Goal: Task Accomplishment & Management: Complete application form

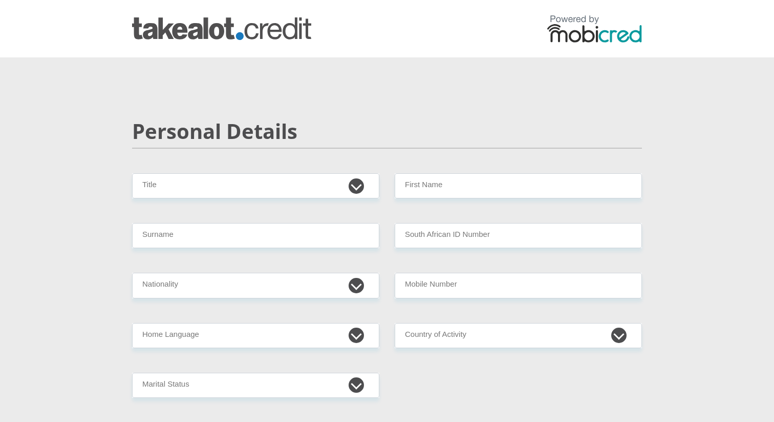
select select "Ms"
click at [429, 197] on input "First Name" at bounding box center [518, 185] width 247 height 25
type input "RENDANI"
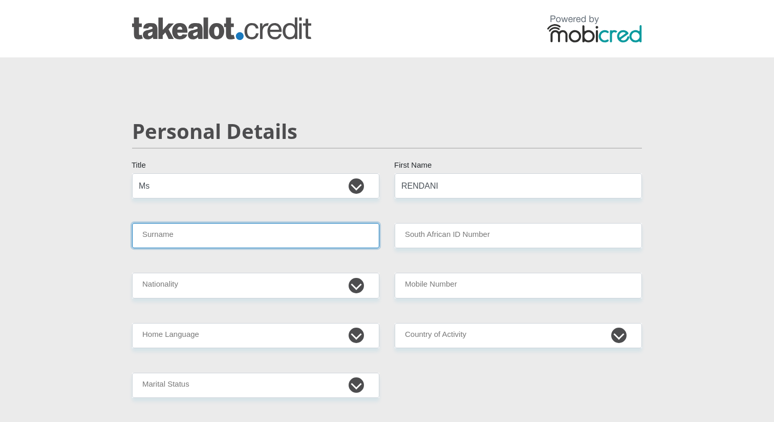
type input "NWEDAMUTSWU"
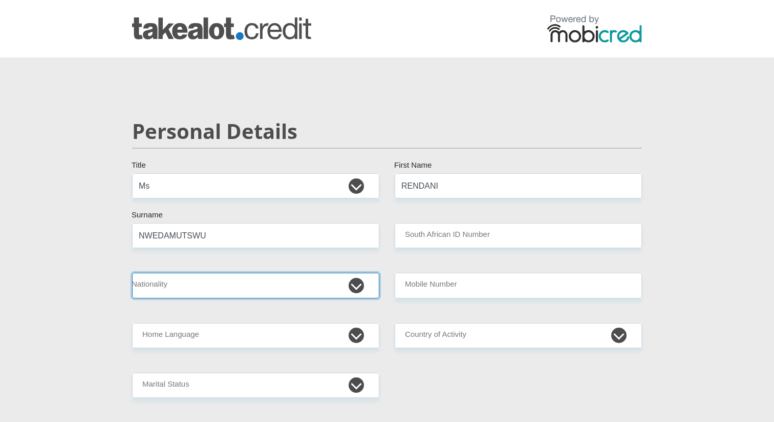
select select "ZAF"
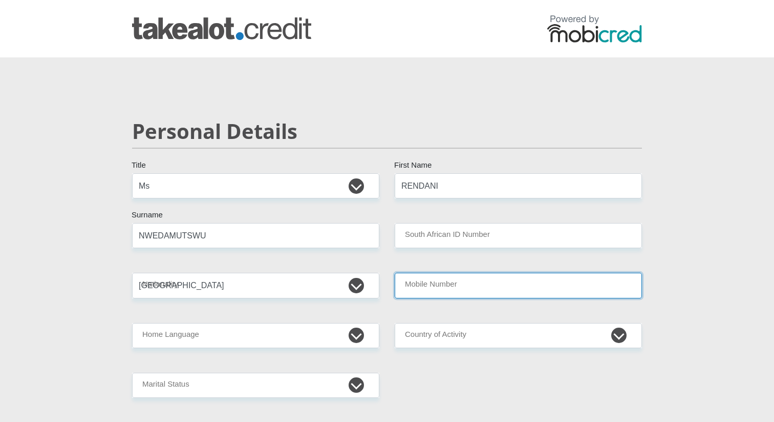
type input "0822288942"
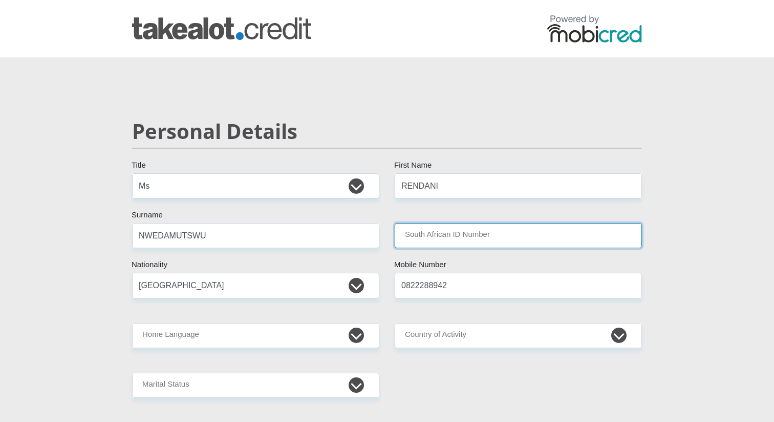
click at [470, 239] on input "South African ID Number" at bounding box center [518, 235] width 247 height 25
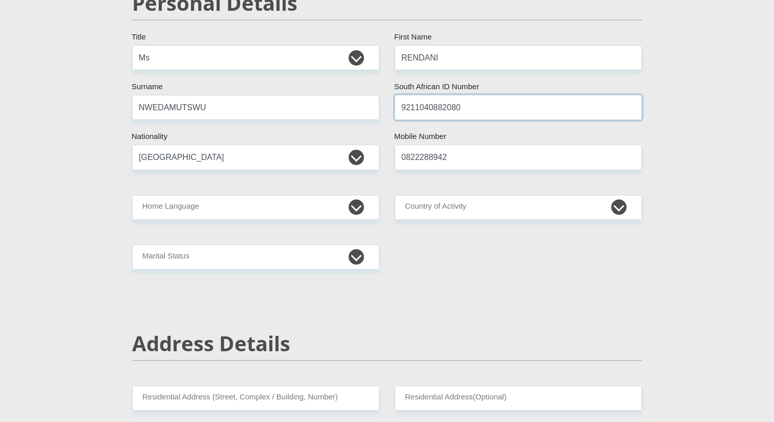
scroll to position [130, 0]
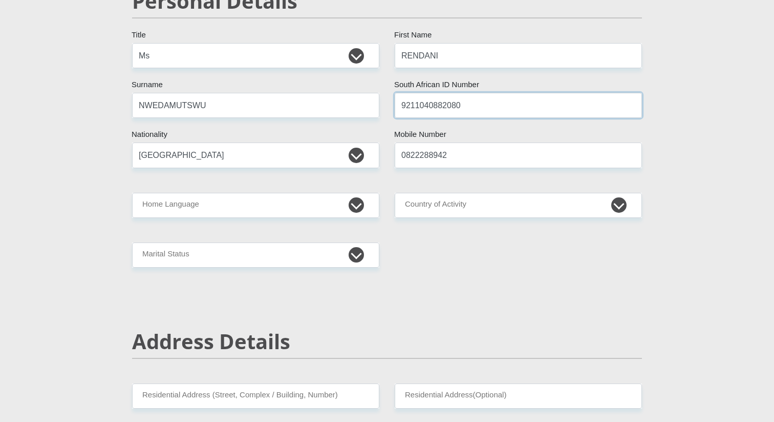
type input "9211040882080"
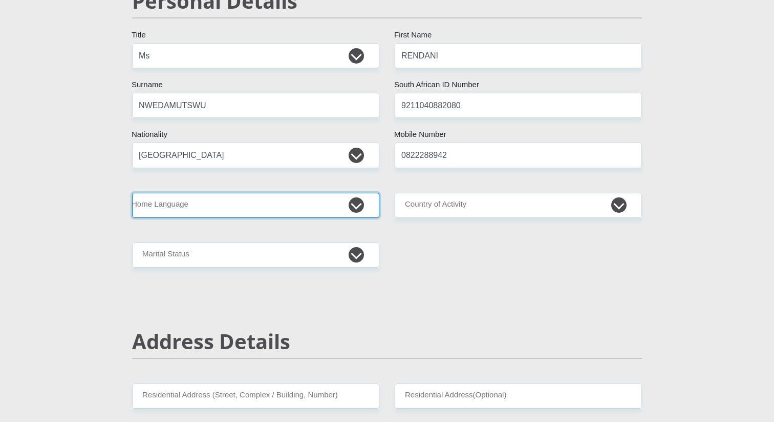
click at [350, 207] on select "Afrikaans English Sepedi South Ndebele Southern Sotho Swati Tsonga Tswana Venda…" at bounding box center [255, 205] width 247 height 25
select select "ven"
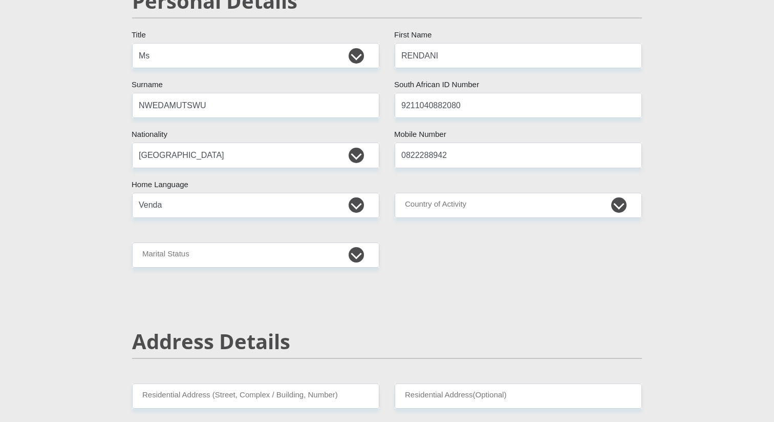
click at [426, 200] on select "South Africa Afghanistan Aland Islands Albania Algeria America Samoa American V…" at bounding box center [518, 205] width 247 height 25
select select "ZAF"
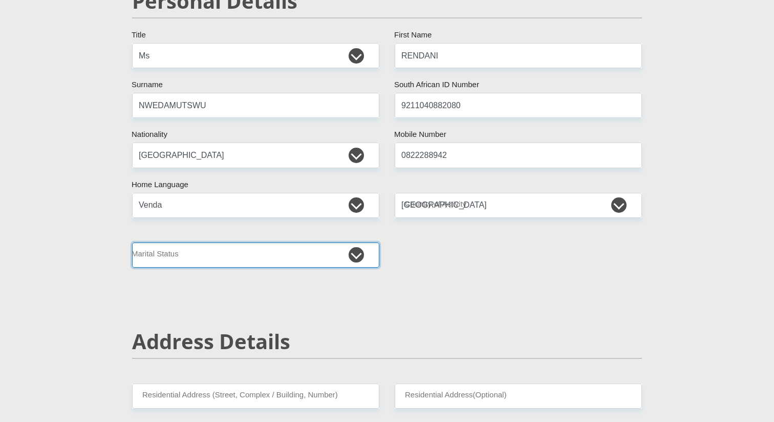
click at [340, 258] on select "Married ANC Single Divorced Widowed Married COP or Customary Law" at bounding box center [255, 254] width 247 height 25
select select "2"
click at [347, 246] on select "Married ANC Single Divorced Widowed Married COP or Customary Law" at bounding box center [255, 254] width 247 height 25
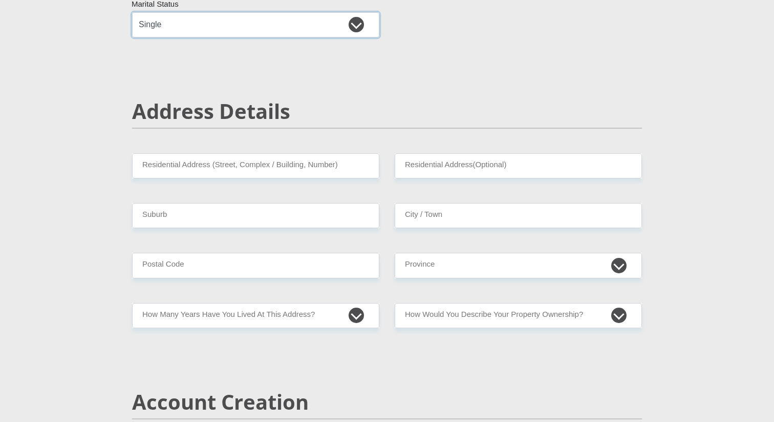
scroll to position [431, 0]
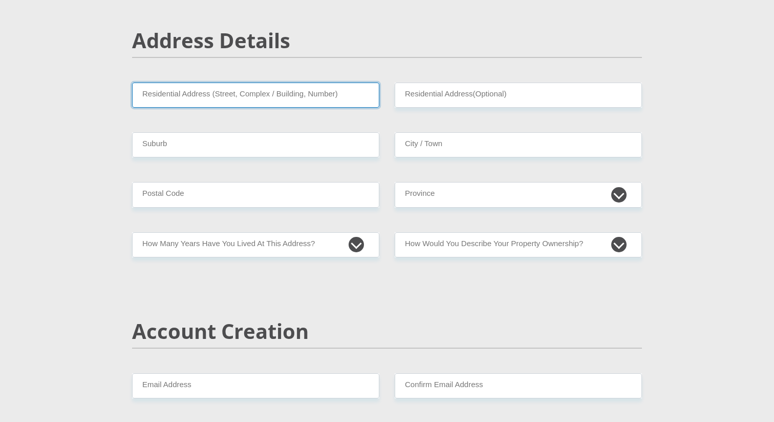
click at [220, 98] on input "Residential Address (Street, Complex / Building, Number)" at bounding box center [255, 94] width 247 height 25
type input "[PERSON_NAME][GEOGRAPHIC_DATA]"
type input "[GEOGRAPHIC_DATA]"
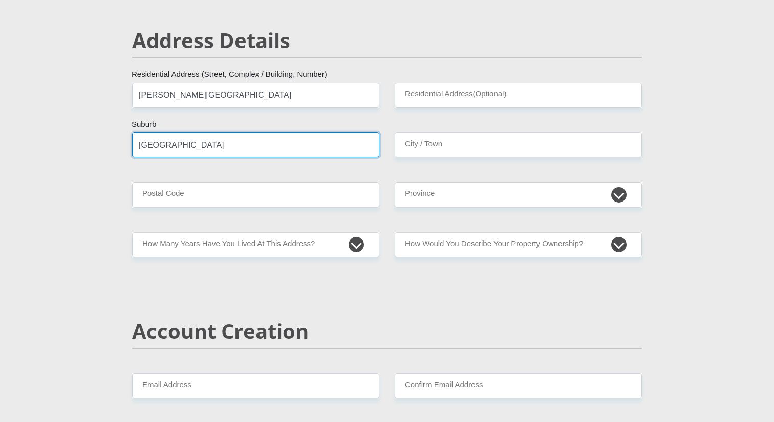
type input "[GEOGRAPHIC_DATA]"
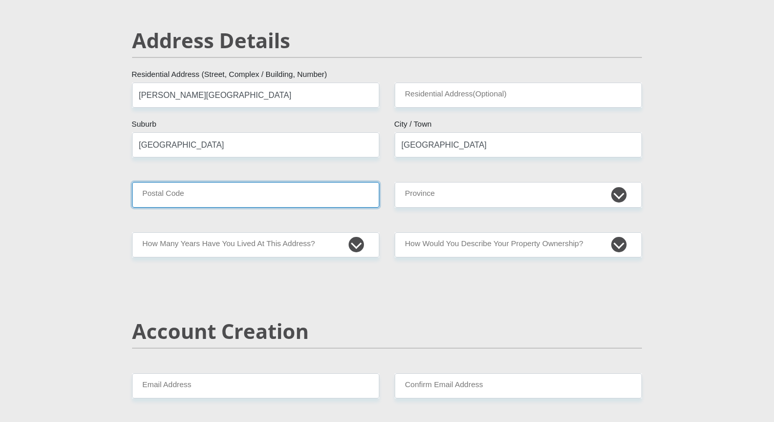
type input "2090"
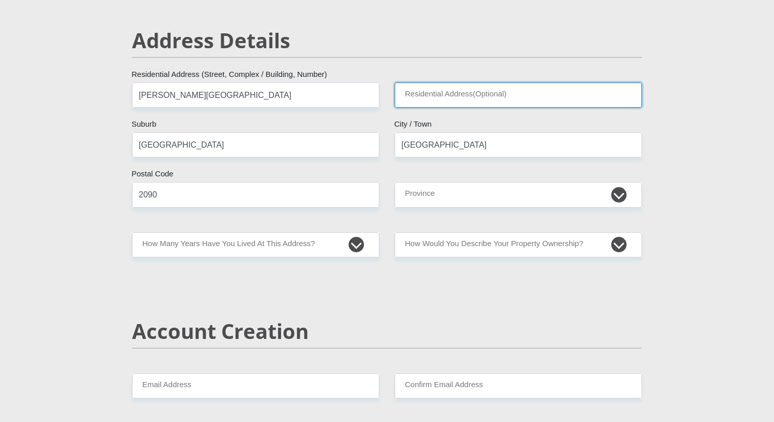
click at [459, 97] on input "Residential Address(Optional)" at bounding box center [518, 94] width 247 height 25
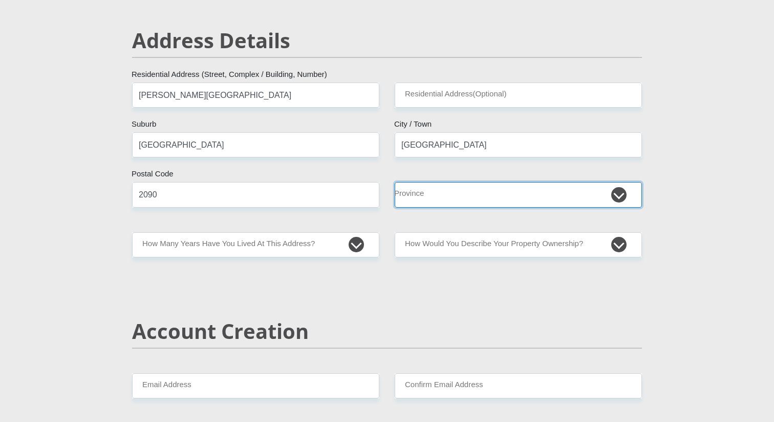
click at [440, 194] on select "Eastern Cape Free State Gauteng KwaZulu-Natal Limpopo Mpumalanga Northern Cape …" at bounding box center [518, 194] width 247 height 25
select select "Gauteng"
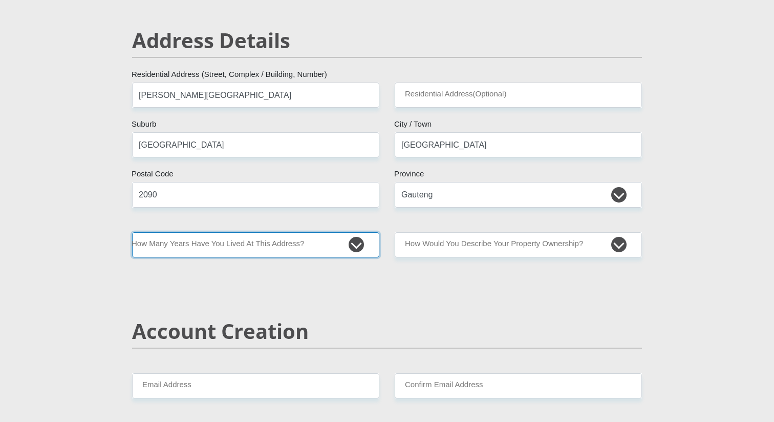
click at [292, 254] on select "less than 1 year 1-3 years 3-5 years 5+ years" at bounding box center [255, 244] width 247 height 25
select select "2"
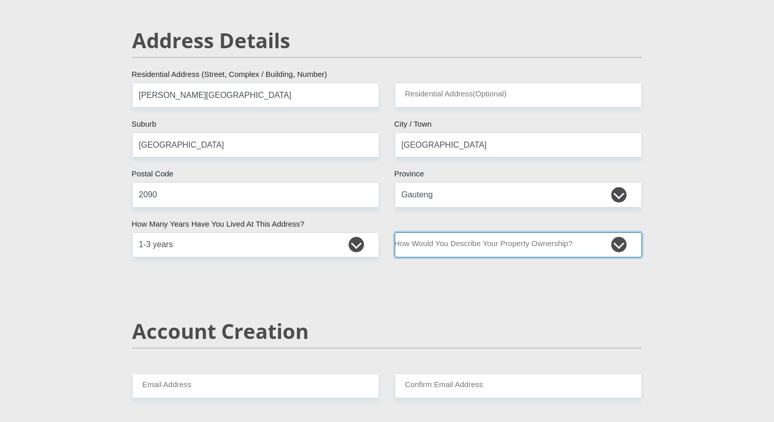
click at [431, 249] on select "Owned Rented Family Owned Company Dwelling" at bounding box center [518, 244] width 247 height 25
select select "Rented"
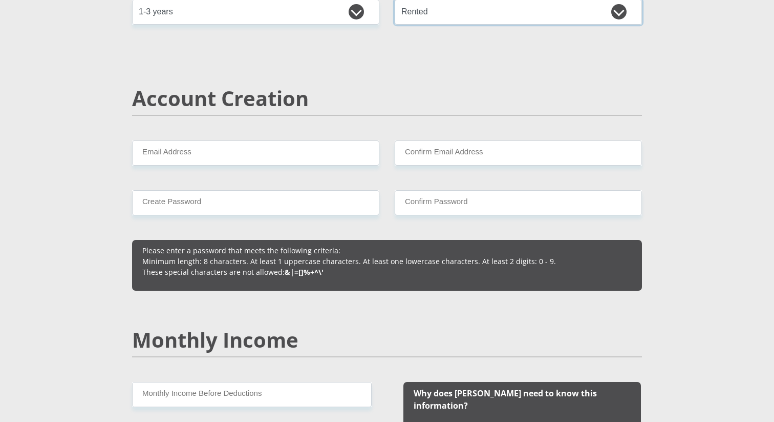
scroll to position [684, 0]
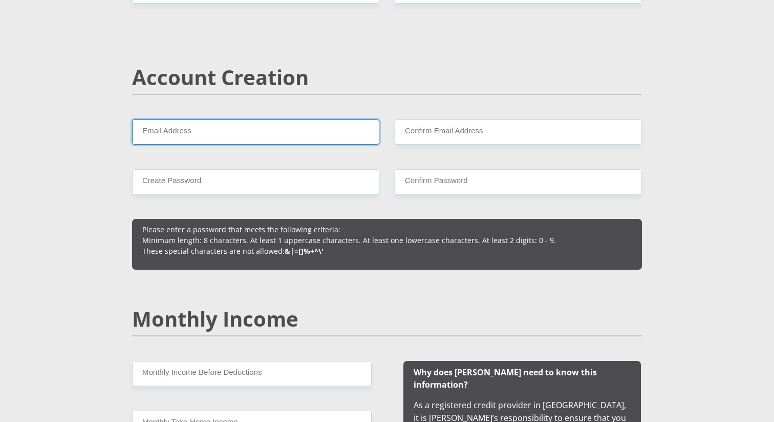
click at [207, 131] on input "Email Address" at bounding box center [255, 131] width 247 height 25
type input "[EMAIL_ADDRESS][DOMAIN_NAME]"
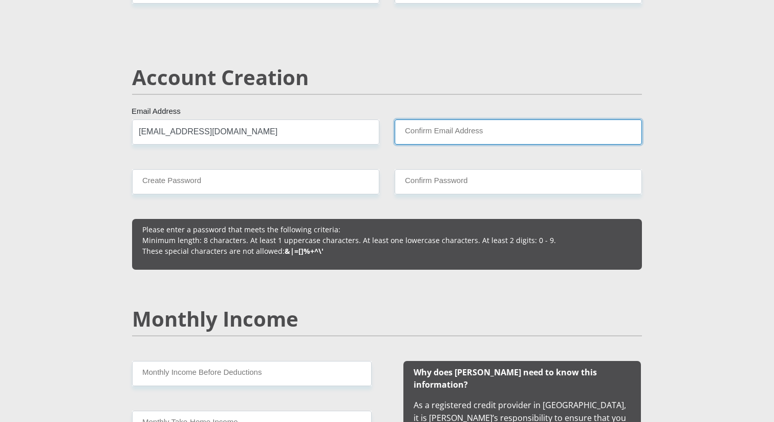
type input "[EMAIL_ADDRESS][DOMAIN_NAME]"
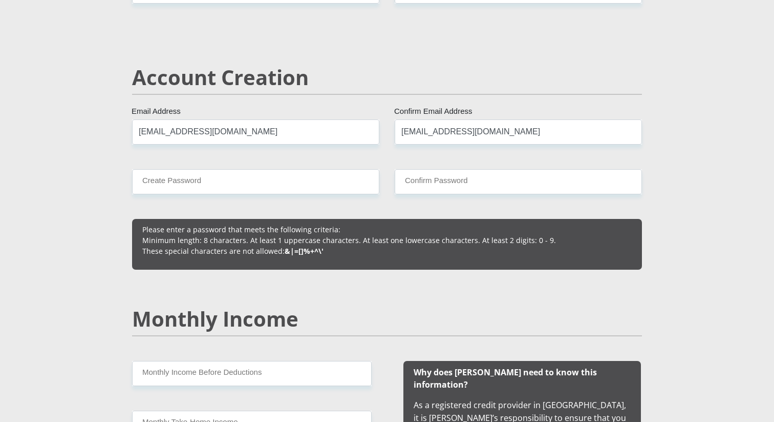
type input "0822288942"
type input "RENDANI"
type input "NWEDAMUTSWU"
click at [225, 182] on input "Create Password" at bounding box center [255, 181] width 247 height 25
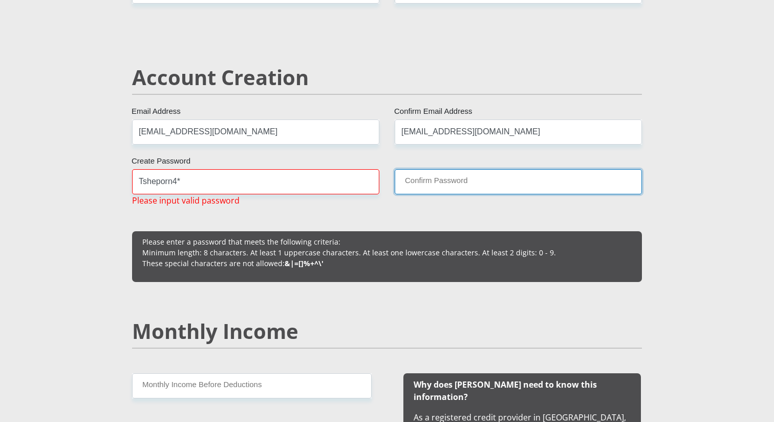
click at [405, 182] on input "Confirm Password" at bounding box center [518, 181] width 247 height 25
click at [433, 186] on input "Confirm Password" at bounding box center [518, 181] width 247 height 25
click at [208, 182] on input "Tsheporn4*" at bounding box center [255, 181] width 247 height 25
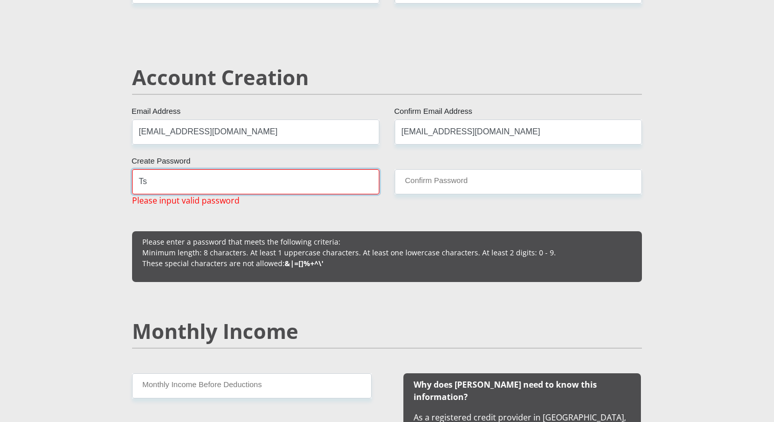
type input "T"
click at [185, 182] on input "Create Password" at bounding box center [255, 181] width 247 height 25
click at [259, 202] on div "Ilovethato4* Create Password Please input valid password" at bounding box center [255, 187] width 263 height 37
drag, startPoint x: 212, startPoint y: 184, endPoint x: 67, endPoint y: 180, distance: 145.5
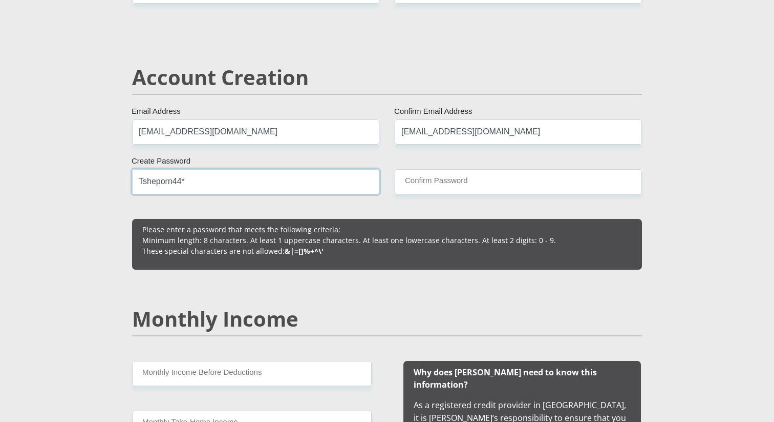
type input "Tsheporn44*"
click at [484, 187] on input "Confirm Password" at bounding box center [518, 181] width 247 height 25
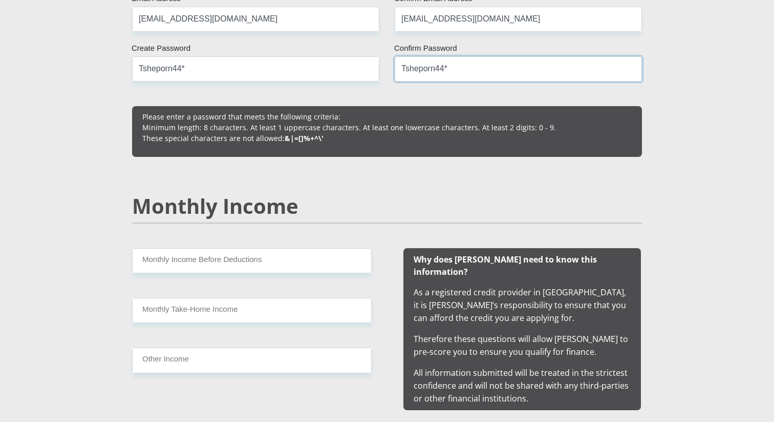
scroll to position [804, 0]
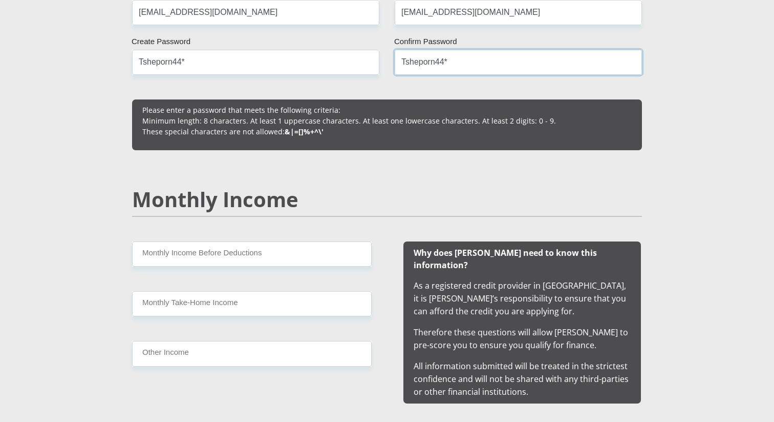
type input "Tsheporn44*"
click at [216, 259] on input "Monthly Income Before Deductions" at bounding box center [252, 253] width 240 height 25
click at [212, 247] on input "Monthly Income Before Deductions" at bounding box center [252, 253] width 240 height 25
type input "37248"
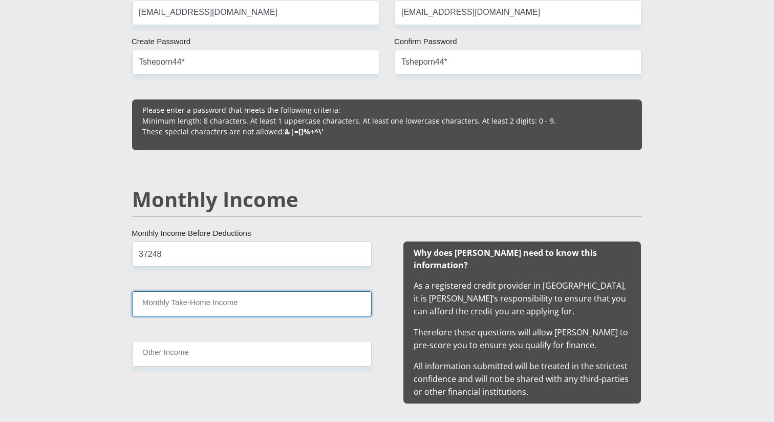
click at [233, 307] on input "Monthly Take-Home Income" at bounding box center [252, 303] width 240 height 25
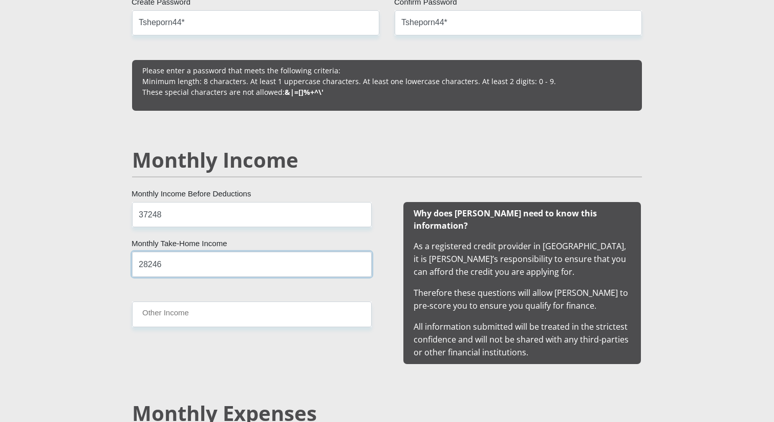
scroll to position [878, 0]
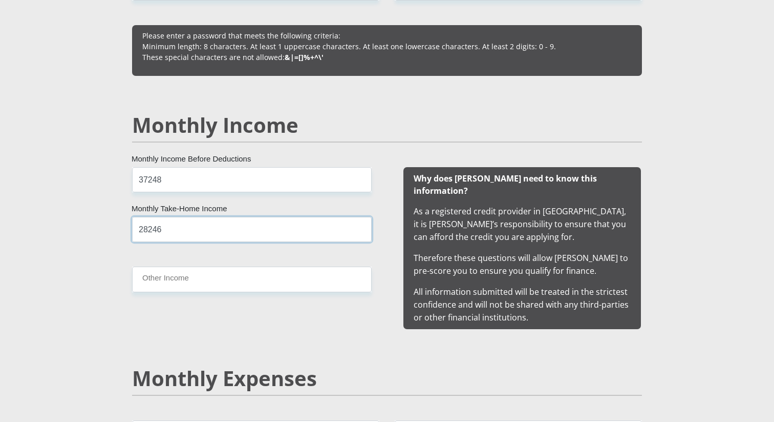
type input "28246"
click at [218, 293] on div "37248 Monthly Income Before Deductions 28246 Monthly Take-Home Income Other Inc…" at bounding box center [252, 248] width 270 height 162
click at [214, 281] on input "Other Income" at bounding box center [252, 278] width 240 height 25
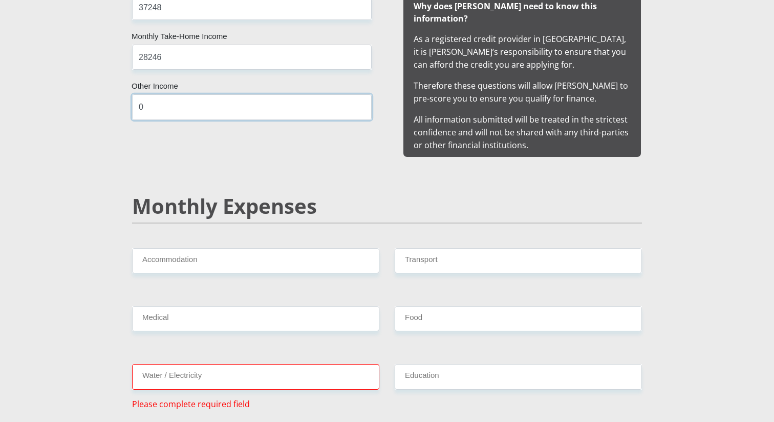
type input "0"
click at [161, 248] on input "Accommodation" at bounding box center [255, 260] width 247 height 25
type input "1900"
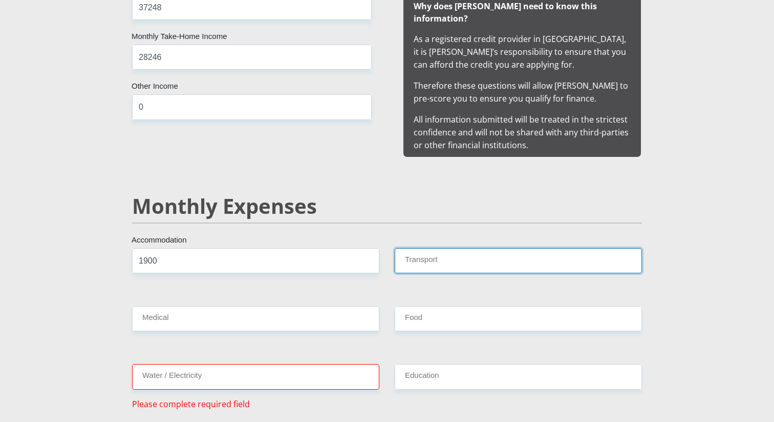
click at [414, 248] on input "Transport" at bounding box center [518, 260] width 247 height 25
type input "1200"
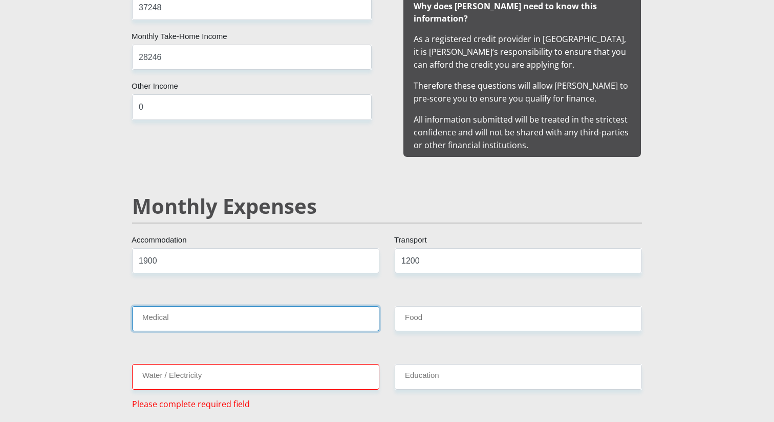
click at [289, 308] on input "Medical" at bounding box center [255, 318] width 247 height 25
type input "0"
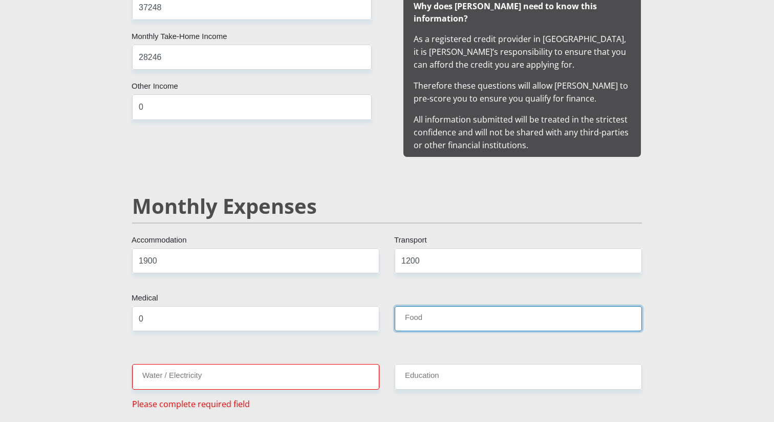
click at [444, 315] on input "Food" at bounding box center [518, 318] width 247 height 25
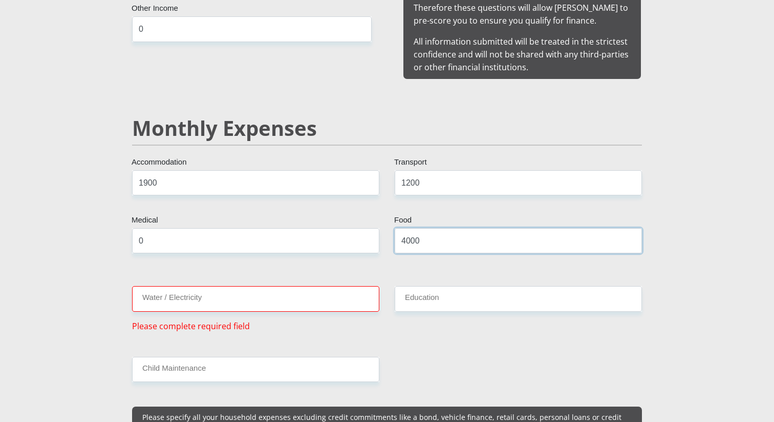
scroll to position [1130, 0]
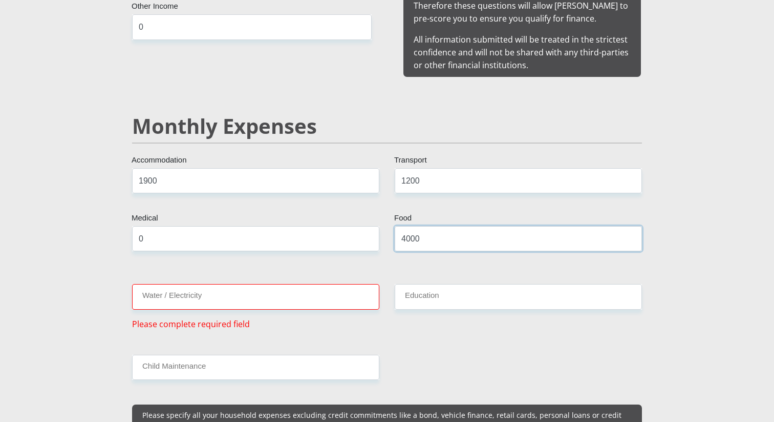
type input "4000"
click at [299, 284] on input "Water / Electricity" at bounding box center [255, 296] width 247 height 25
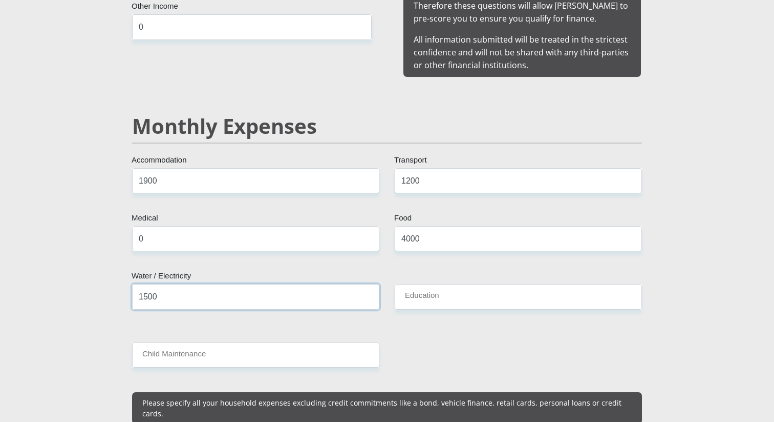
type input "1500"
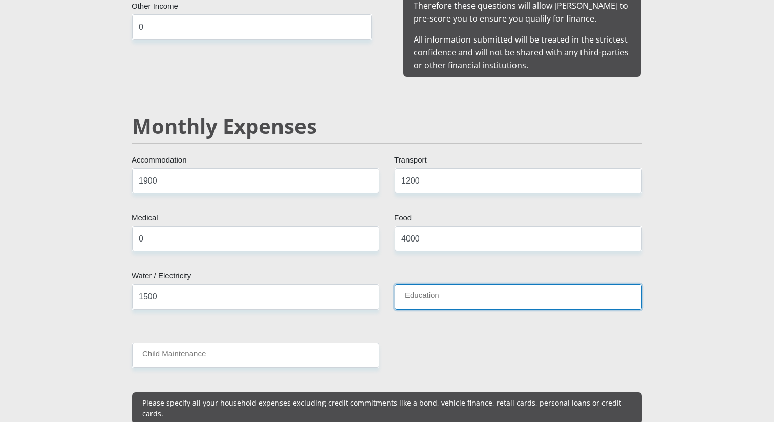
click at [418, 284] on input "Education" at bounding box center [518, 296] width 247 height 25
type input "0"
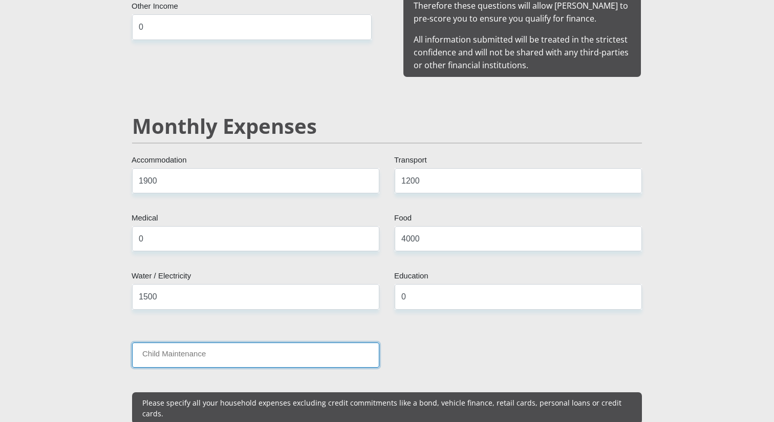
click at [209, 347] on input "Child Maintenance" at bounding box center [255, 354] width 247 height 25
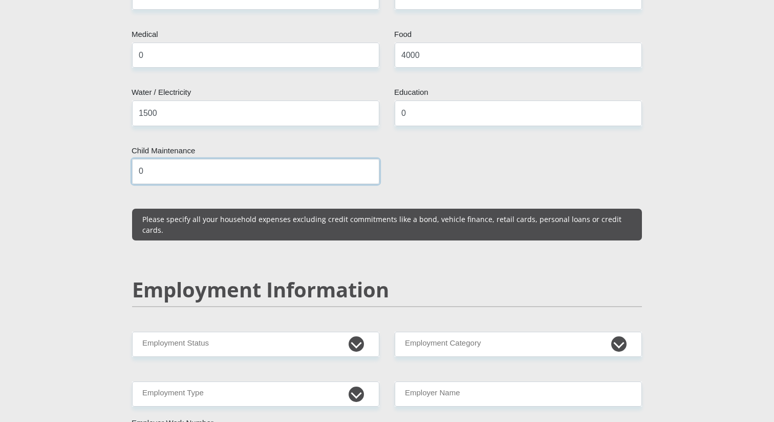
scroll to position [1365, 0]
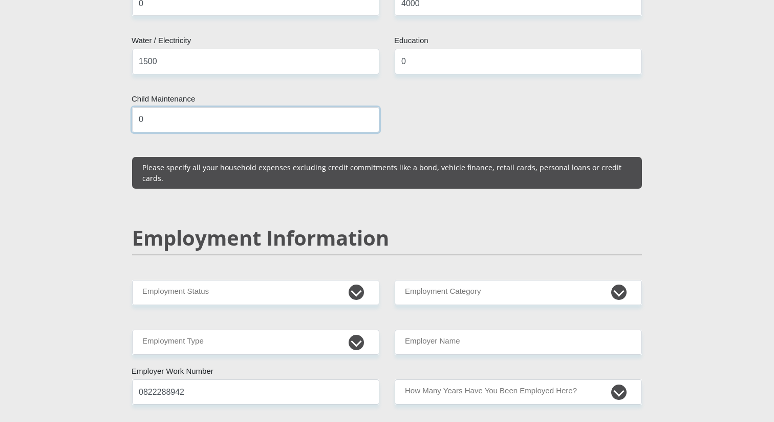
type input "0"
click at [252, 280] on select "Permanent/Full-time Part-time/Casual [DEMOGRAPHIC_DATA] Worker Self-Employed Ho…" at bounding box center [255, 292] width 247 height 25
select select "1"
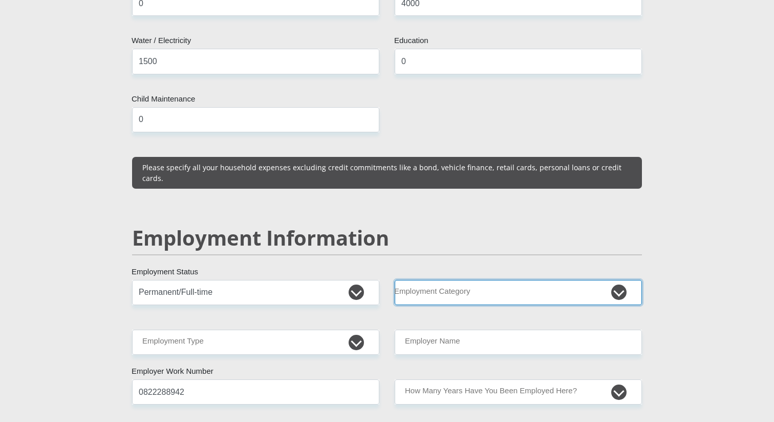
click at [397, 280] on select "AGRICULTURE ALCOHOL & TOBACCO CONSTRUCTION MATERIALS METALLURGY EQUIPMENT FOR R…" at bounding box center [518, 292] width 247 height 25
click at [430, 280] on select "AGRICULTURE ALCOHOL & TOBACCO CONSTRUCTION MATERIALS METALLURGY EQUIPMENT FOR R…" at bounding box center [518, 292] width 247 height 25
click at [448, 280] on select "AGRICULTURE ALCOHOL & TOBACCO CONSTRUCTION MATERIALS METALLURGY EQUIPMENT FOR R…" at bounding box center [518, 292] width 247 height 25
select select "17"
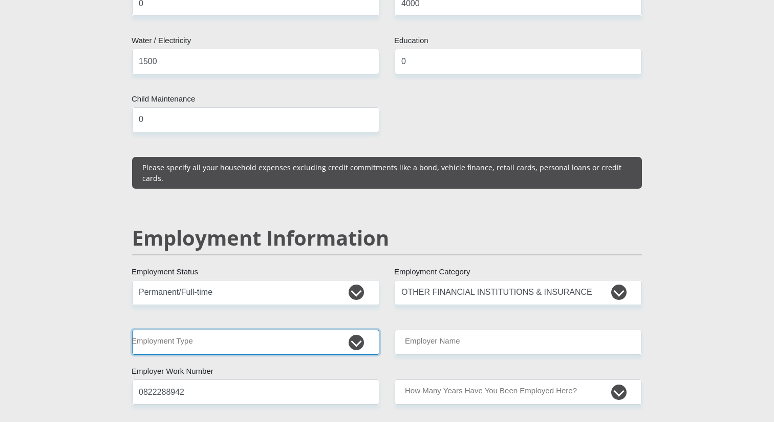
click at [265, 329] on select "College/Lecturer Craft Seller Creative Driver Executive Farmer Forces - Non Com…" at bounding box center [255, 341] width 247 height 25
select select "Non Licenced Professional"
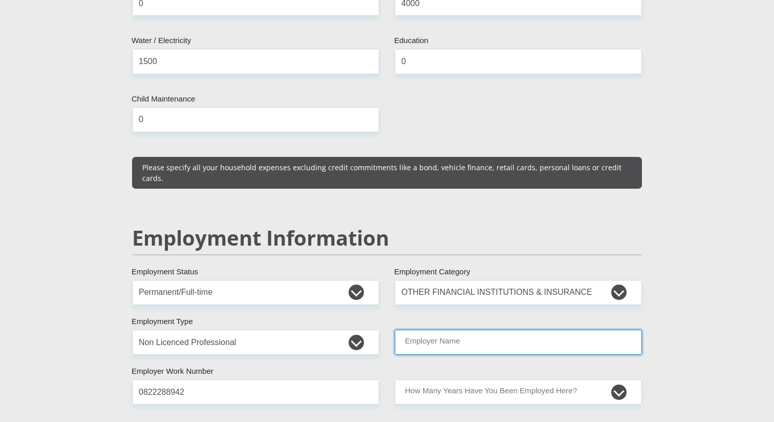
click at [483, 329] on input "Employer Name" at bounding box center [518, 341] width 247 height 25
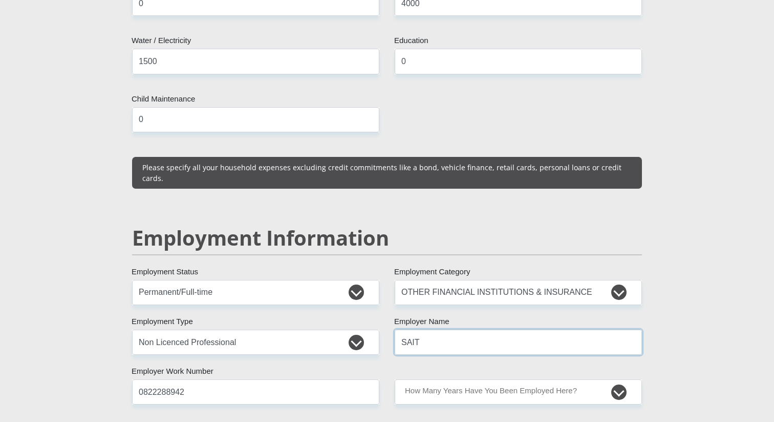
type input "SAIT"
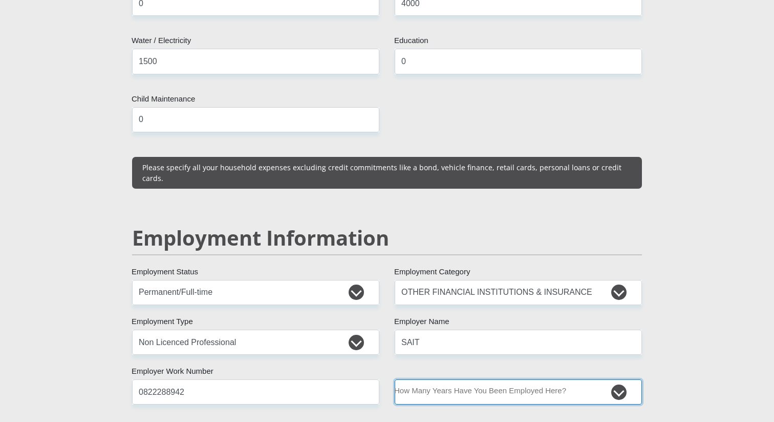
click at [537, 379] on select "less than 1 year 1-3 years 3-5 years 5+ years" at bounding box center [518, 391] width 247 height 25
select select "6"
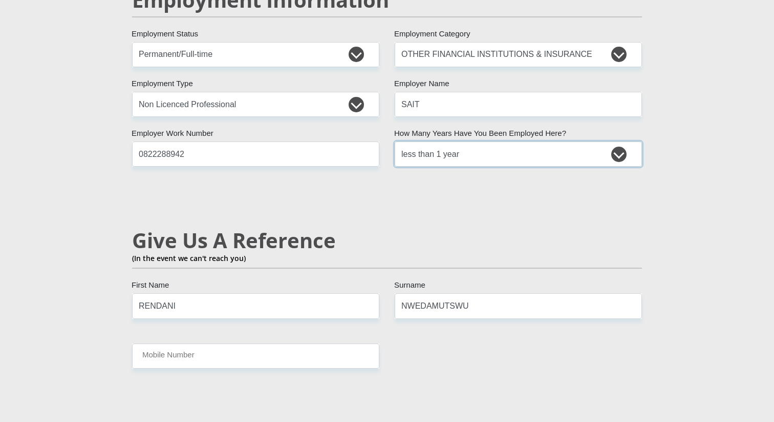
scroll to position [1609, 0]
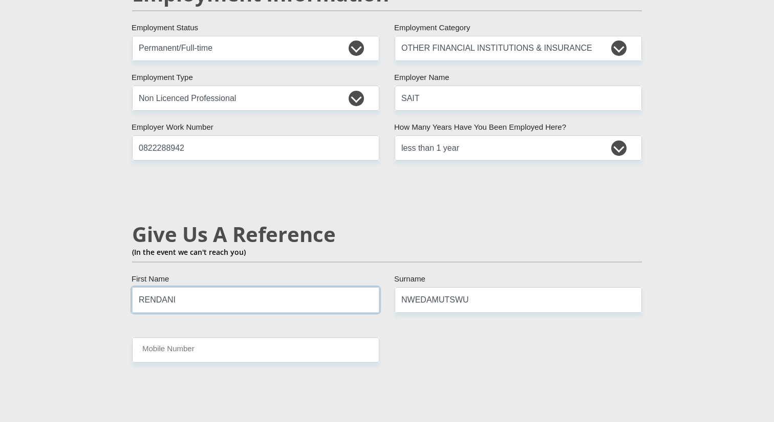
click at [250, 287] on input "RENDANI" at bounding box center [255, 299] width 247 height 25
type input "t"
type input "Thato"
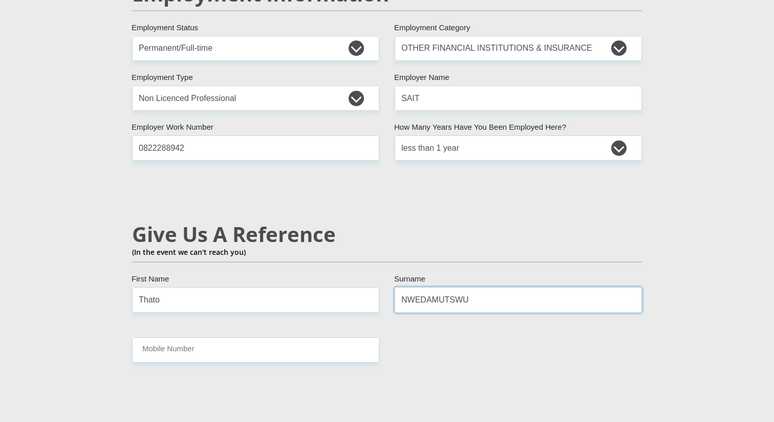
click at [497, 287] on input "NWEDAMUTSWU" at bounding box center [518, 299] width 247 height 25
type input "Mathebula"
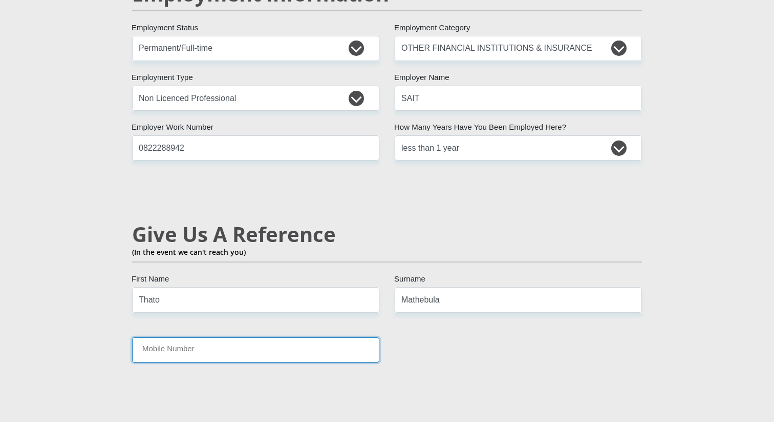
click at [333, 337] on input "Mobile Number" at bounding box center [255, 349] width 247 height 25
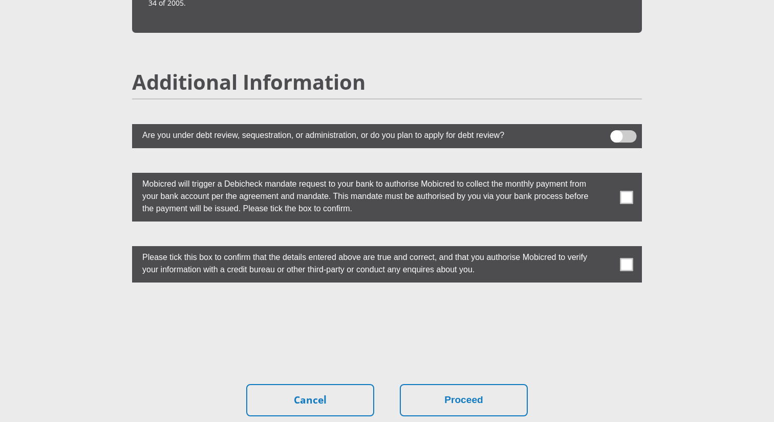
scroll to position [2770, 0]
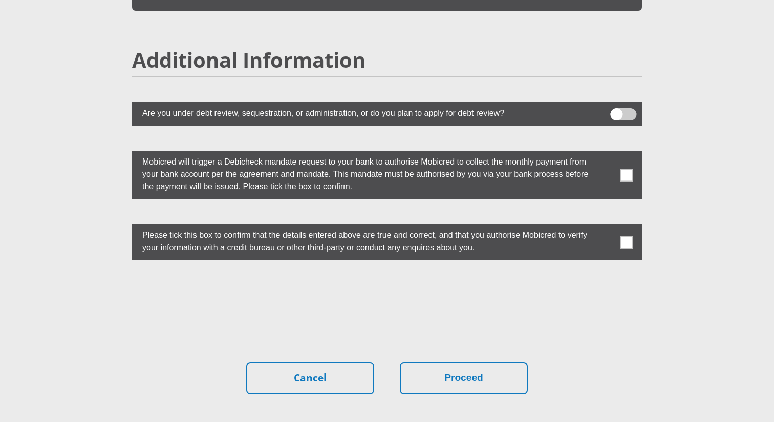
type input "0724192092"
click at [621, 108] on span at bounding box center [624, 114] width 26 height 12
click at [617, 111] on input "checkbox" at bounding box center [617, 111] width 0 height 0
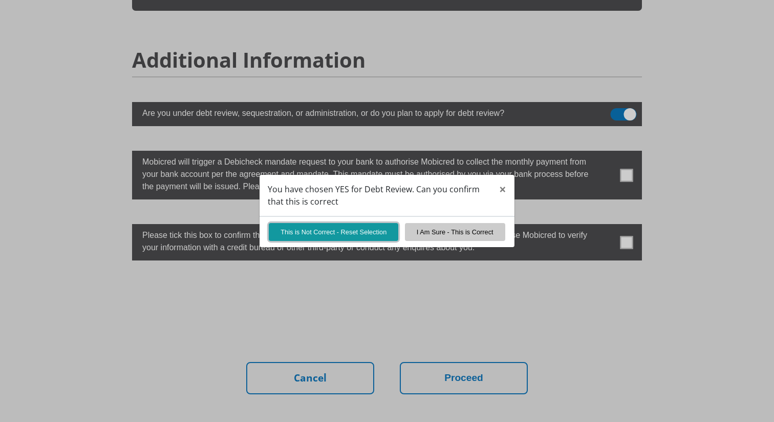
click at [327, 230] on button "This is Not Correct - Reset Selection" at bounding box center [334, 232] width 130 height 18
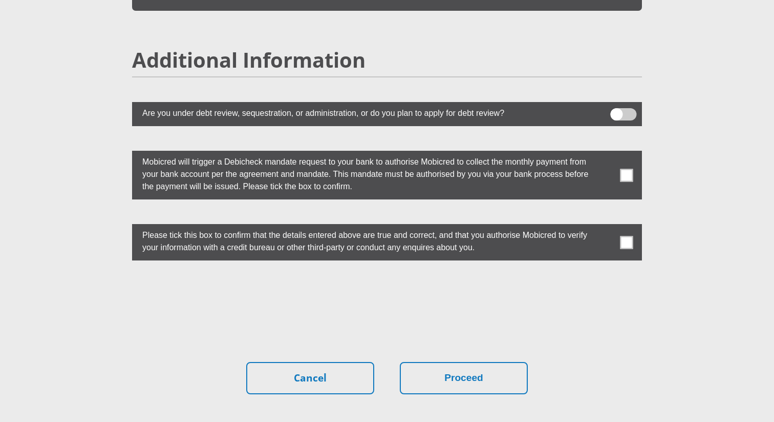
click at [632, 169] on span at bounding box center [627, 175] width 13 height 13
click at [606, 153] on input "checkbox" at bounding box center [606, 153] width 0 height 0
click at [626, 236] on span at bounding box center [627, 242] width 13 height 13
click at [606, 226] on input "checkbox" at bounding box center [606, 226] width 0 height 0
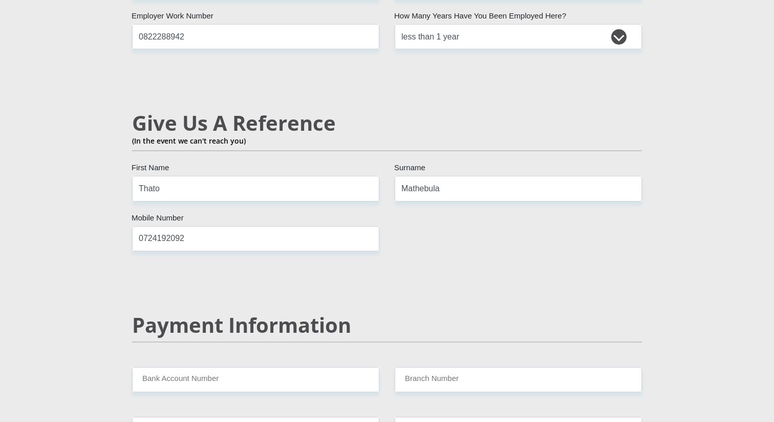
scroll to position [1867, 0]
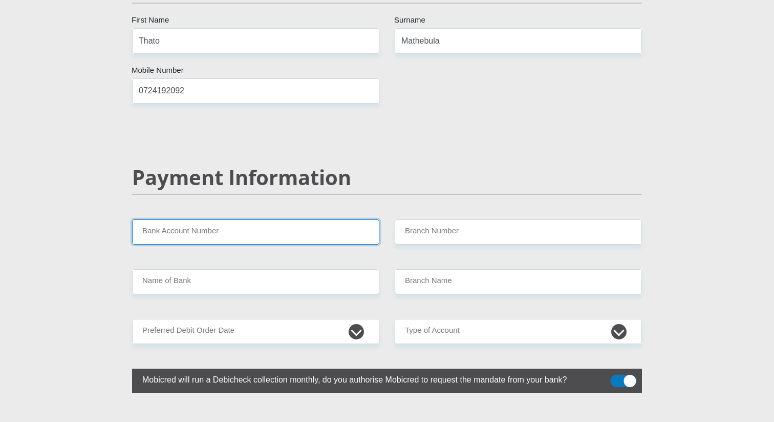
click at [276, 219] on input "Bank Account Number" at bounding box center [255, 231] width 247 height 25
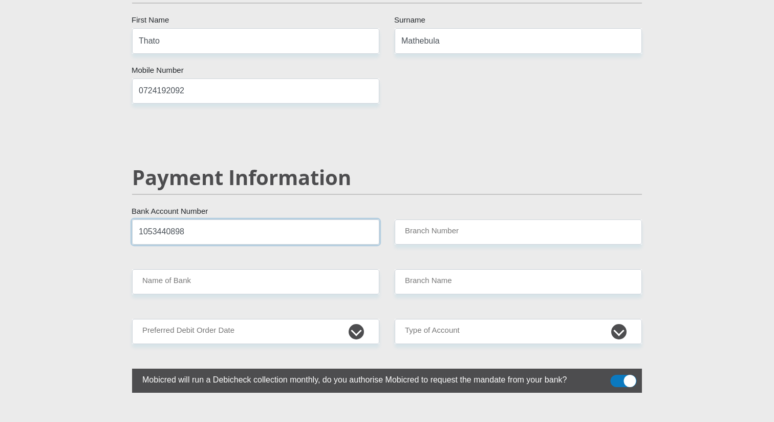
type input "1053440898"
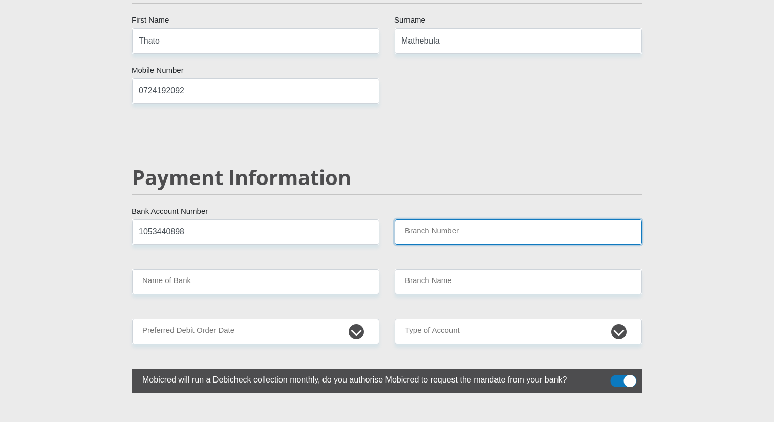
click at [420, 219] on input "Branch Number" at bounding box center [518, 231] width 247 height 25
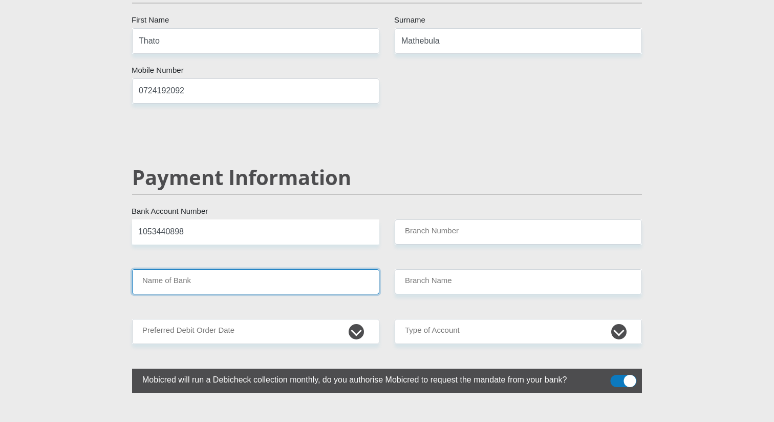
click at [298, 269] on input "Name of Bank" at bounding box center [255, 281] width 247 height 25
click at [296, 269] on input "Name of Bank" at bounding box center [255, 281] width 247 height 25
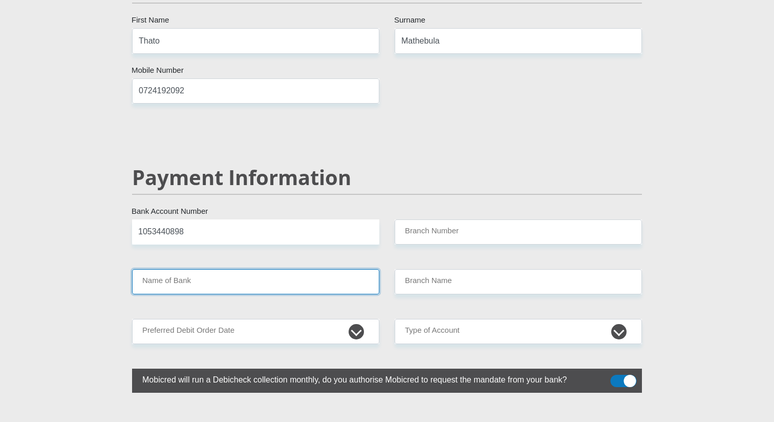
click at [173, 269] on input "Name of Bank" at bounding box center [255, 281] width 247 height 25
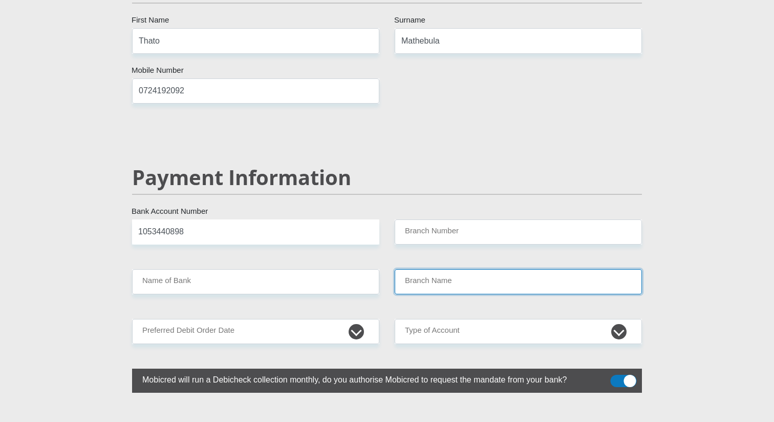
click at [419, 269] on input "Branch Name" at bounding box center [518, 281] width 247 height 25
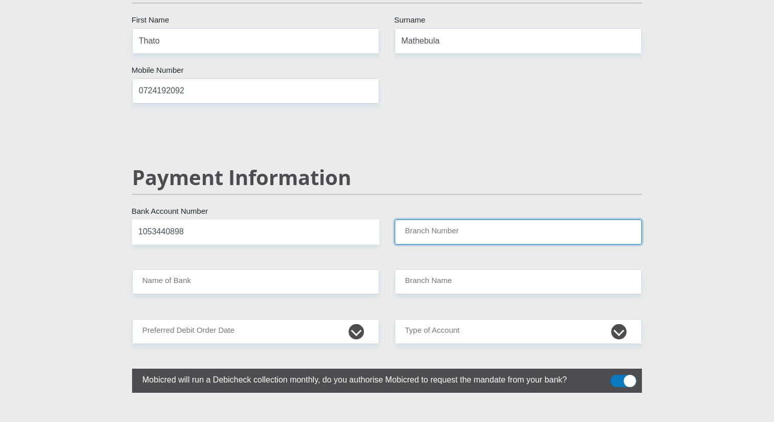
click at [422, 219] on input "Branch Number" at bounding box center [518, 231] width 247 height 25
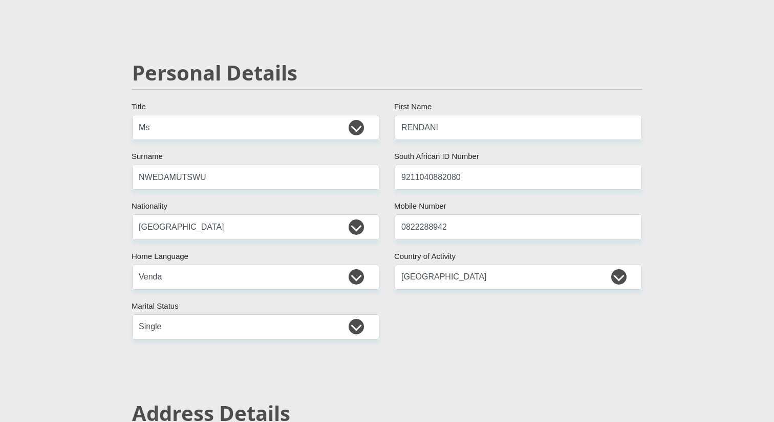
scroll to position [0, 0]
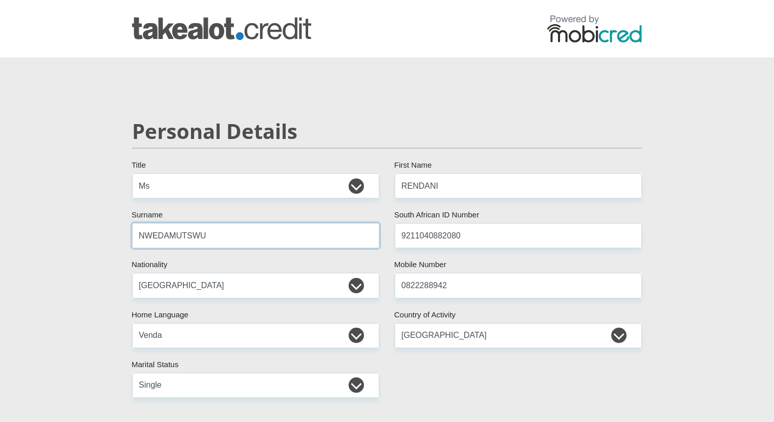
click at [245, 241] on input "NWEDAMUTSWU" at bounding box center [255, 235] width 247 height 25
click at [146, 237] on input "nwedamutswu" at bounding box center [255, 235] width 247 height 25
click at [139, 238] on input "nwedamutswu" at bounding box center [255, 235] width 247 height 25
click at [144, 236] on input "nwedamutswu" at bounding box center [255, 235] width 247 height 25
type input "Nwedamutswu"
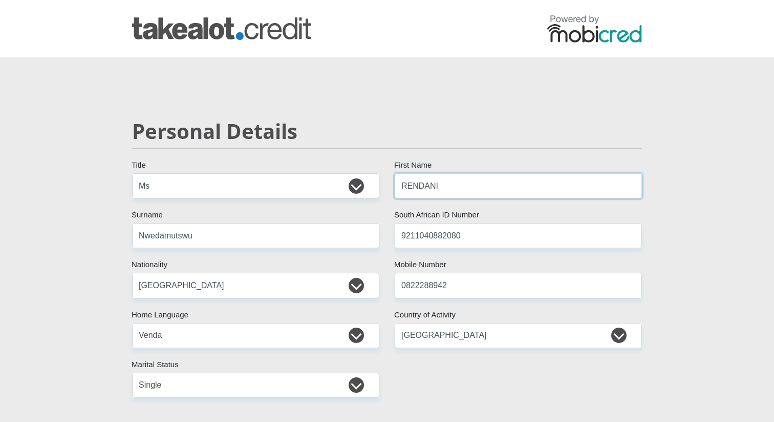
click at [428, 183] on input "RENDANI" at bounding box center [518, 185] width 247 height 25
type input "Rendani"
click at [481, 296] on input "0822288942" at bounding box center [518, 284] width 247 height 25
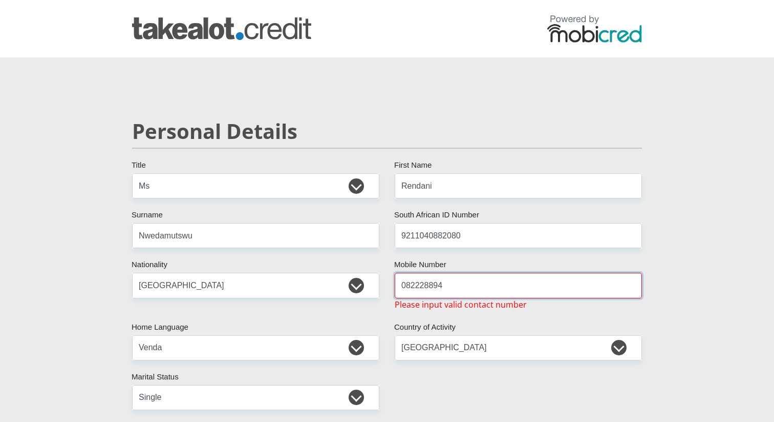
type input "0822288942"
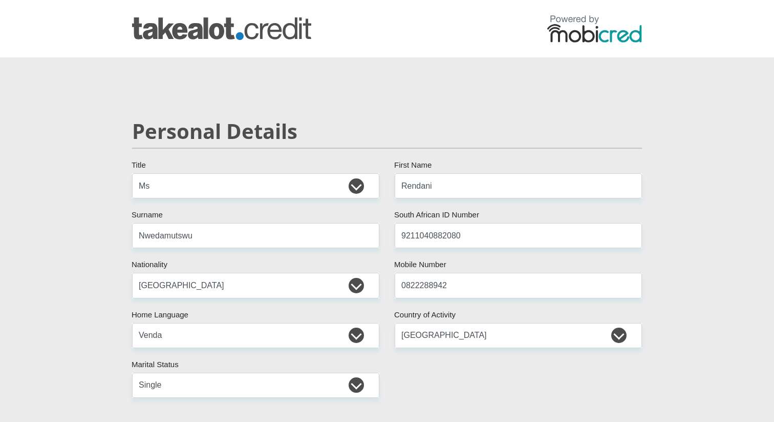
click at [280, 289] on select "[GEOGRAPHIC_DATA] [GEOGRAPHIC_DATA] [GEOGRAPHIC_DATA] [GEOGRAPHIC_DATA] [GEOGRA…" at bounding box center [255, 284] width 247 height 25
drag, startPoint x: 456, startPoint y: 415, endPoint x: 456, endPoint y: 406, distance: 8.7
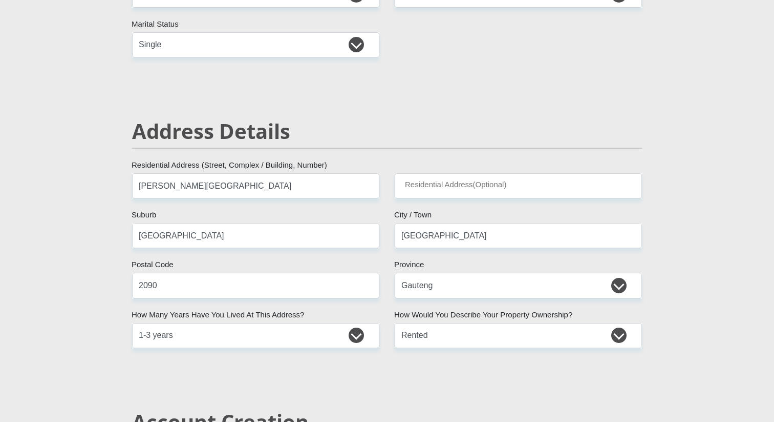
scroll to position [349, 0]
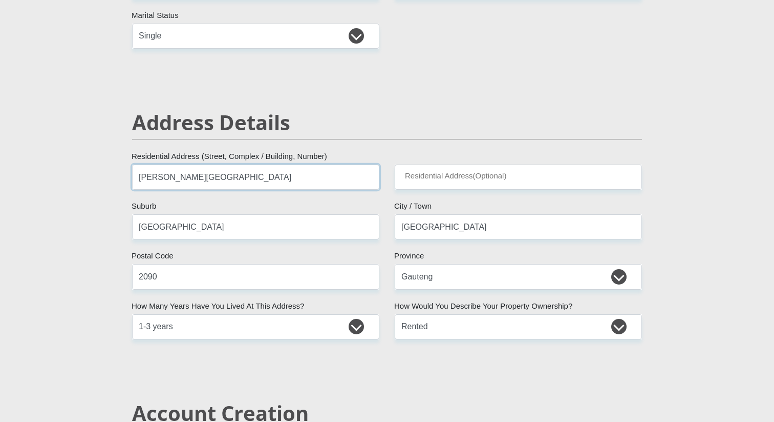
click at [310, 178] on input "[PERSON_NAME][GEOGRAPHIC_DATA]" at bounding box center [255, 176] width 247 height 25
type input "[PERSON_NAME][GEOGRAPHIC_DATA]"
click at [310, 234] on input "[GEOGRAPHIC_DATA]" at bounding box center [255, 226] width 247 height 25
type input "[GEOGRAPHIC_DATA]"
click at [305, 273] on input "2090" at bounding box center [255, 276] width 247 height 25
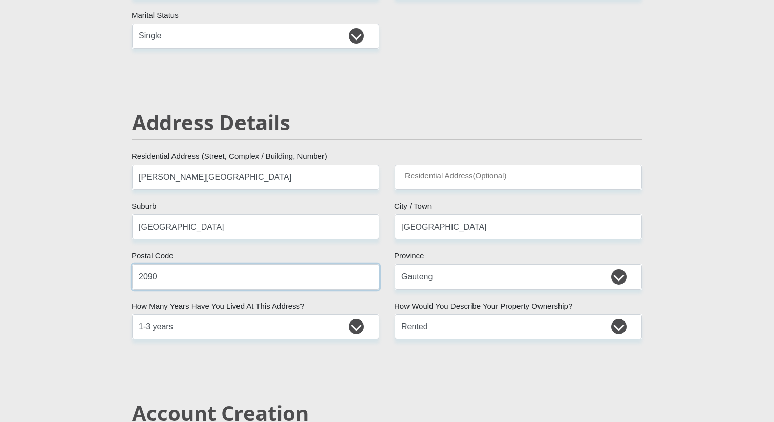
type input "2090"
click at [467, 227] on input "[GEOGRAPHIC_DATA]" at bounding box center [518, 226] width 247 height 25
click at [328, 229] on input "[GEOGRAPHIC_DATA]" at bounding box center [255, 226] width 247 height 25
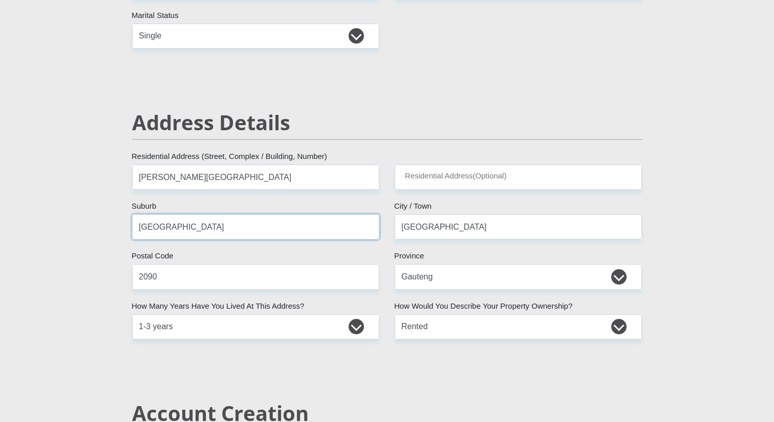
click at [328, 229] on input "[GEOGRAPHIC_DATA]" at bounding box center [255, 226] width 247 height 25
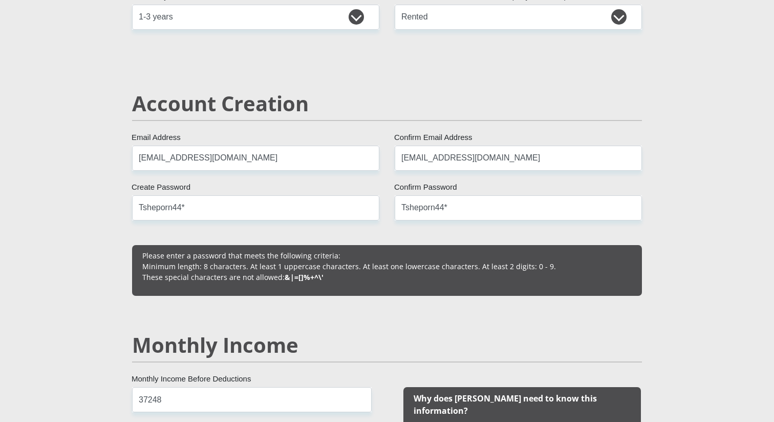
scroll to position [658, 0]
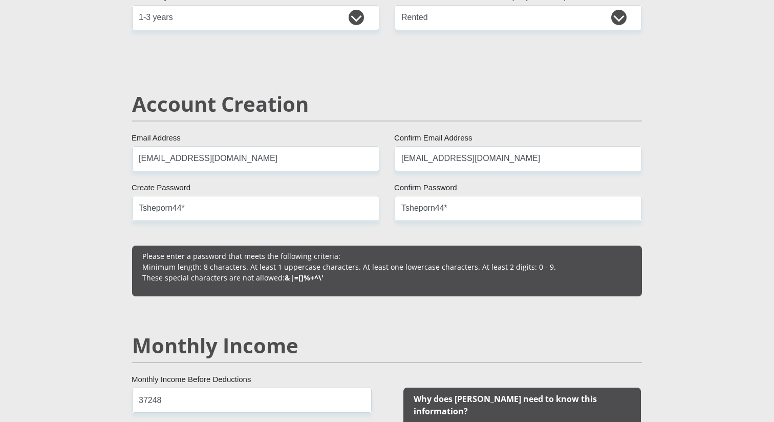
type input "[GEOGRAPHIC_DATA]"
click at [306, 159] on input "[EMAIL_ADDRESS][DOMAIN_NAME]" at bounding box center [255, 158] width 247 height 25
type input "[EMAIL_ADDRESS][DOMAIN_NAME]"
click at [522, 160] on input "[EMAIL_ADDRESS][DOMAIN_NAME]" at bounding box center [518, 158] width 247 height 25
type input "[EMAIL_ADDRESS][DOMAIN_NAME]"
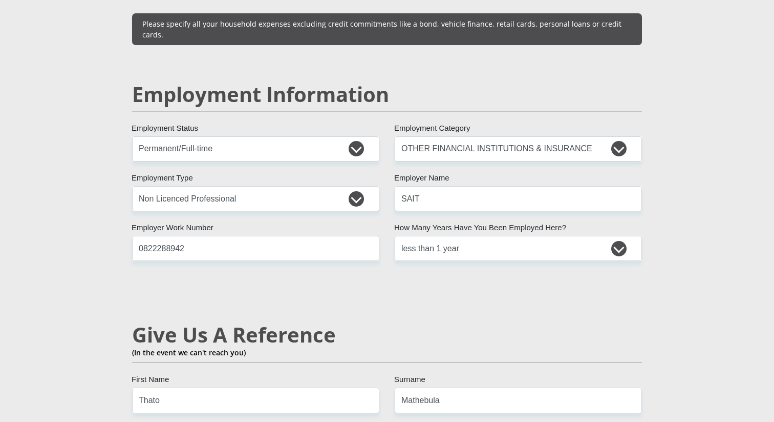
scroll to position [1514, 0]
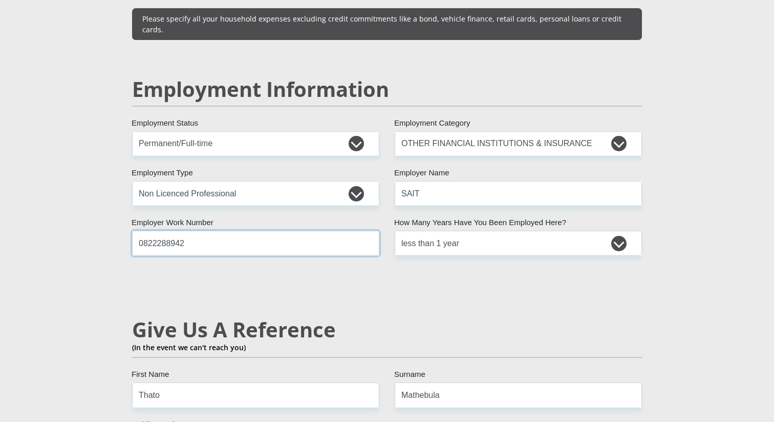
click at [286, 231] on input "0822288942" at bounding box center [255, 242] width 247 height 25
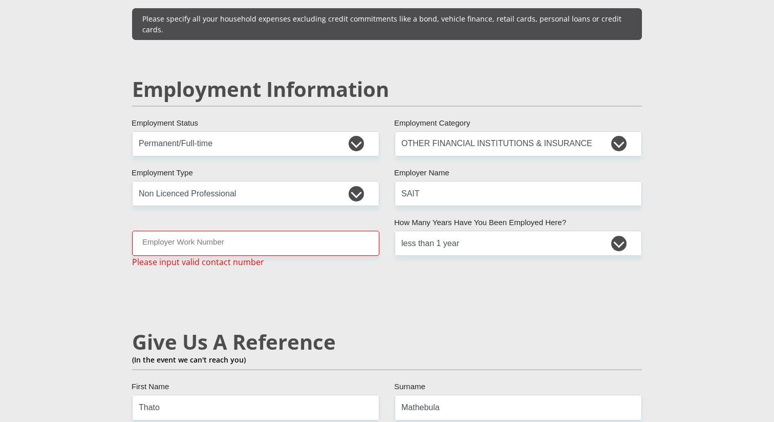
click at [257, 268] on div "Mr Ms Mrs Dr [PERSON_NAME] Title Rendani First Name Nwedamutswu Surname 9211040…" at bounding box center [387, 127] width 526 height 2934
click at [260, 230] on input "Employer Work Number" at bounding box center [255, 242] width 247 height 25
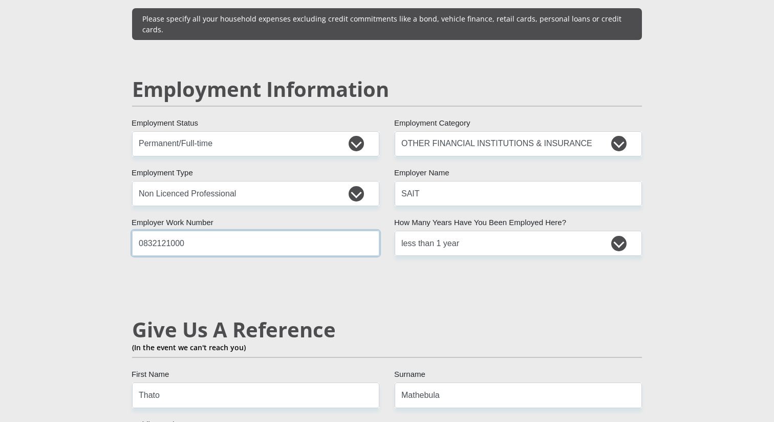
type input "0832121000"
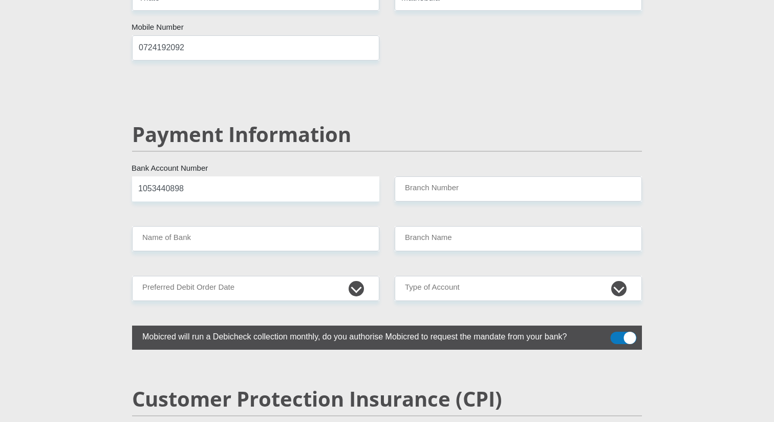
scroll to position [1945, 0]
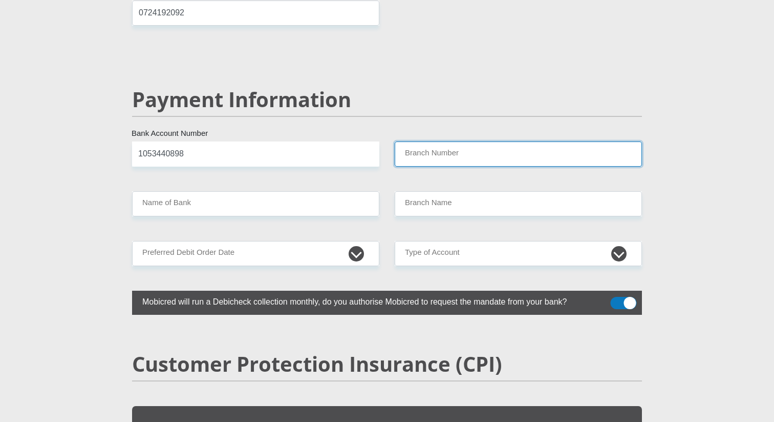
click at [477, 141] on input "Branch Number" at bounding box center [518, 153] width 247 height 25
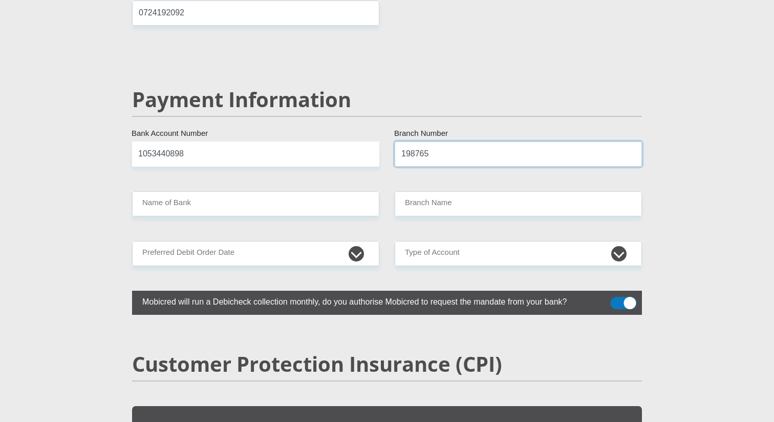
type input "198765"
type input "NEDBANK"
type input "NEDBANK [GEOGRAPHIC_DATA]"
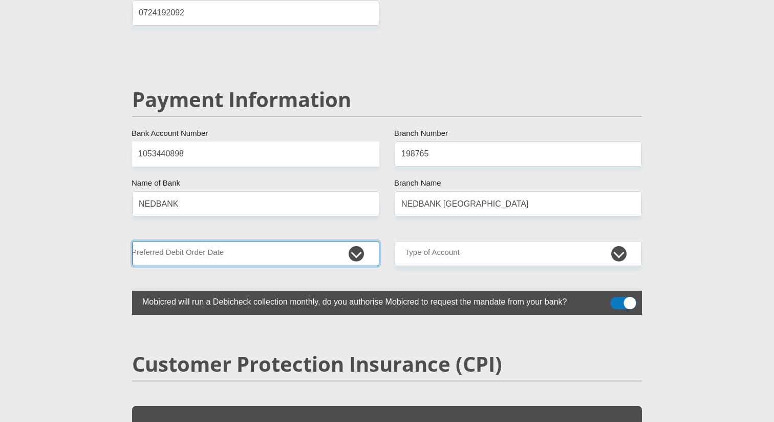
click at [276, 241] on select "1st 2nd 3rd 4th 5th 7th 18th 19th 20th 21st 22nd 23rd 24th 25th 26th 27th 28th …" at bounding box center [255, 253] width 247 height 25
select select "25"
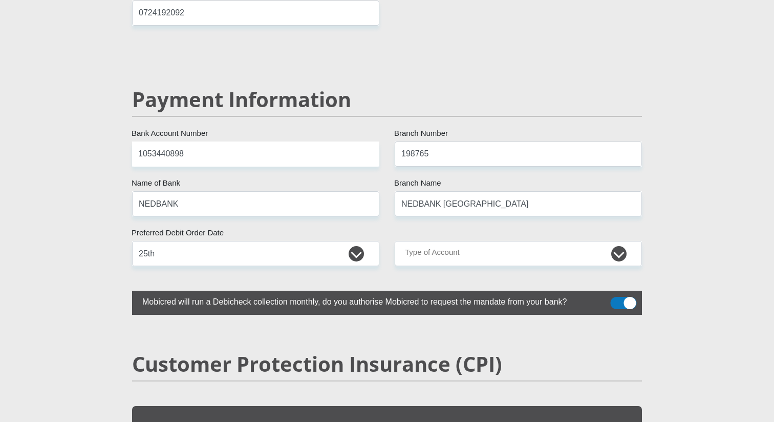
click at [451, 241] on select "Cheque Savings" at bounding box center [518, 253] width 247 height 25
select select "CUR"
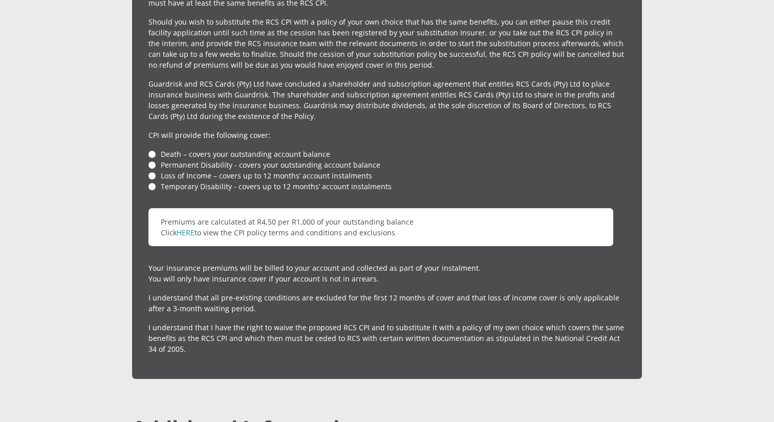
scroll to position [2392, 0]
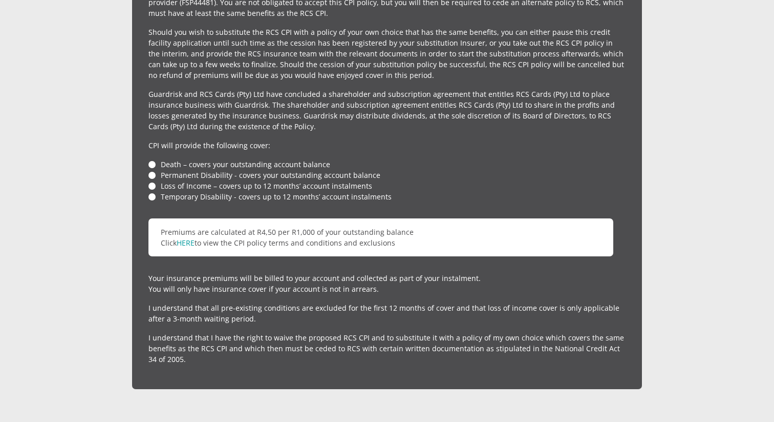
click at [150, 159] on li "Death – covers your outstanding account balance" at bounding box center [387, 164] width 477 height 11
drag, startPoint x: 152, startPoint y: 139, endPoint x: 152, endPoint y: 145, distance: 6.1
click at [152, 159] on li "Death – covers your outstanding account balance" at bounding box center [387, 164] width 477 height 11
click at [152, 180] on li "Loss of Income – covers up to 12 months’ account instalments" at bounding box center [387, 185] width 477 height 11
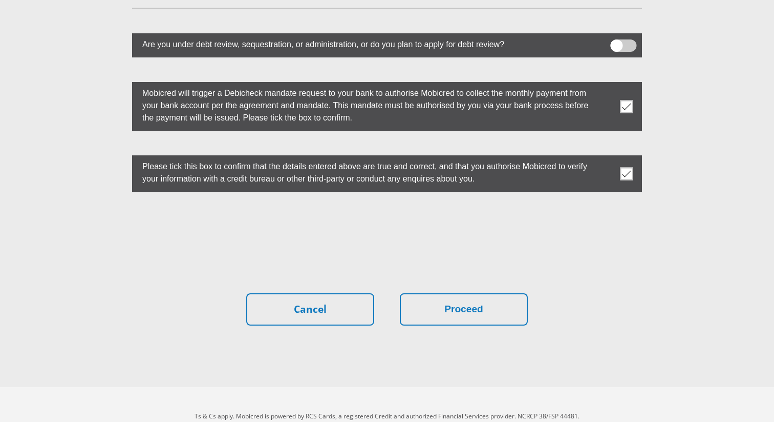
scroll to position [2839, 0]
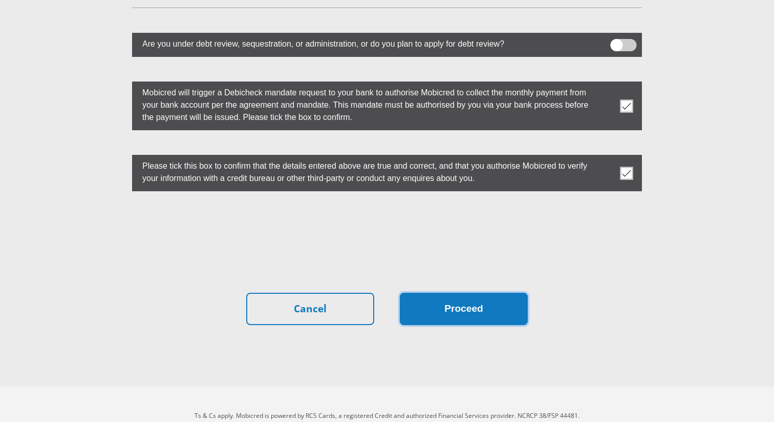
click at [461, 292] on button "Proceed" at bounding box center [464, 308] width 128 height 32
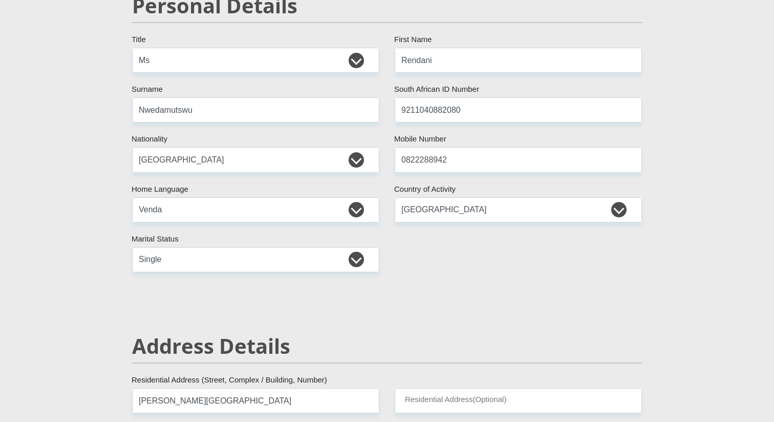
scroll to position [131, 0]
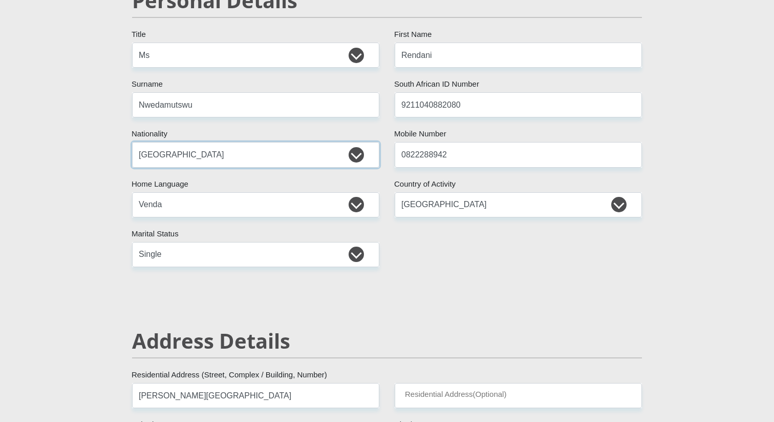
click at [320, 153] on select "[GEOGRAPHIC_DATA] [GEOGRAPHIC_DATA] [GEOGRAPHIC_DATA] [GEOGRAPHIC_DATA] [GEOGRA…" at bounding box center [255, 154] width 247 height 25
click at [240, 157] on select "[GEOGRAPHIC_DATA] [GEOGRAPHIC_DATA] [GEOGRAPHIC_DATA] [GEOGRAPHIC_DATA] [GEOGRA…" at bounding box center [255, 154] width 247 height 25
select select "ZAF"
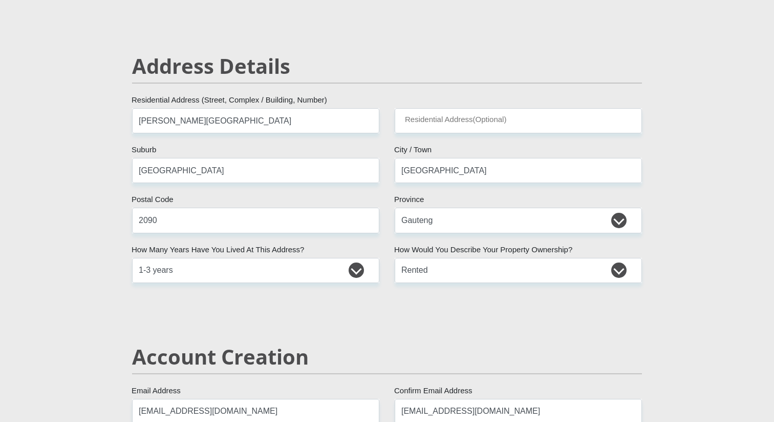
scroll to position [411, 0]
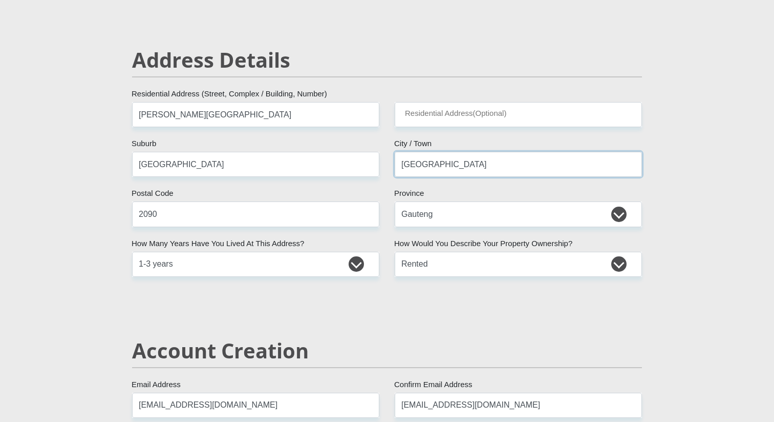
click at [474, 166] on input "[GEOGRAPHIC_DATA]" at bounding box center [518, 164] width 247 height 25
type input "[GEOGRAPHIC_DATA]"
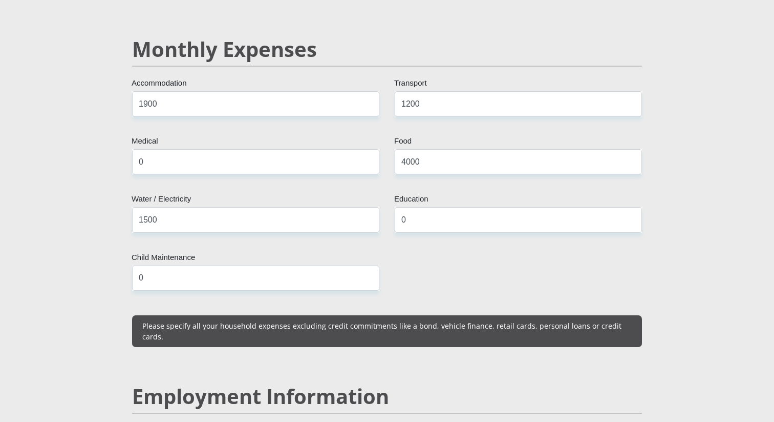
scroll to position [1220, 0]
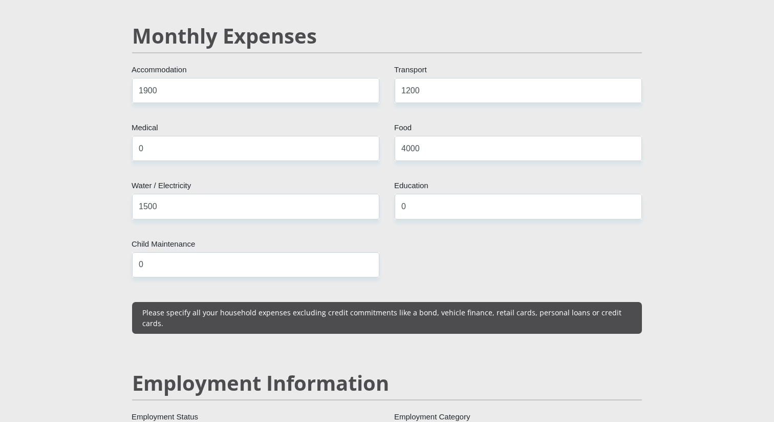
click at [553, 305] on div "Please specify all your household expenses excluding credit commitments like a …" at bounding box center [387, 318] width 510 height 32
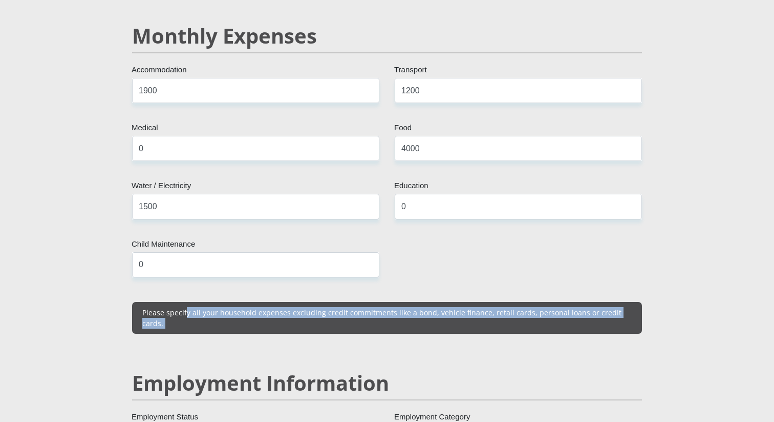
click at [553, 305] on div "Please specify all your household expenses excluding credit commitments like a …" at bounding box center [387, 318] width 510 height 32
click at [514, 307] on p "Please specify all your household expenses excluding credit commitments like a …" at bounding box center [387, 318] width 490 height 22
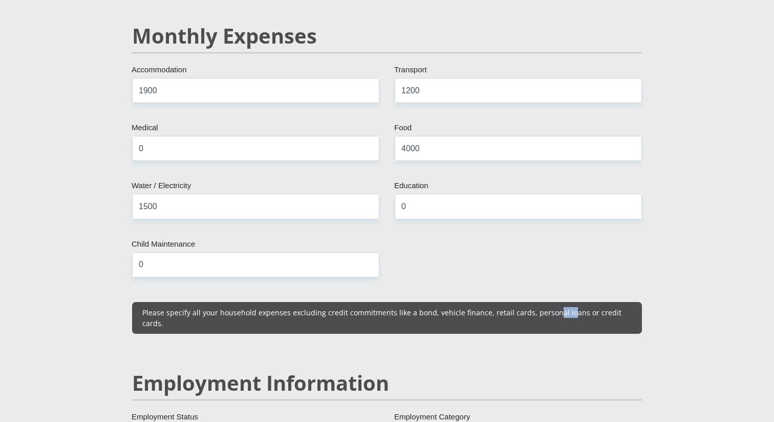
click at [514, 307] on p "Please specify all your household expenses excluding credit commitments like a …" at bounding box center [387, 318] width 490 height 22
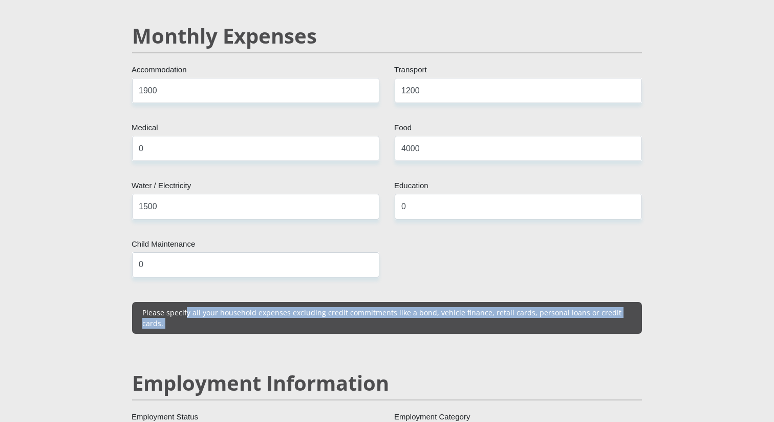
click at [514, 307] on p "Please specify all your household expenses excluding credit commitments like a …" at bounding box center [387, 318] width 490 height 22
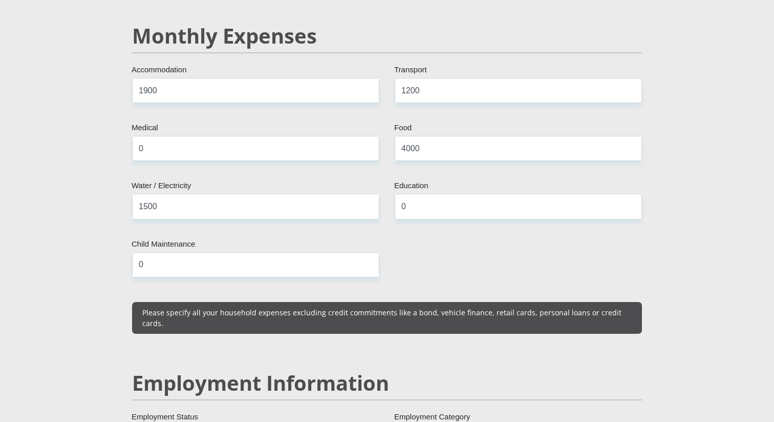
click at [495, 251] on div "Mr Ms Mrs Dr [PERSON_NAME] Title Rendani First Name Nwedamutswu Surname 9211040…" at bounding box center [387, 414] width 526 height 2922
click at [332, 252] on input "0" at bounding box center [255, 264] width 247 height 25
click at [199, 167] on div "Mr Ms Mrs Dr [PERSON_NAME] Title Rendani First Name Nwedamutswu Surname 9211040…" at bounding box center [387, 414] width 526 height 2922
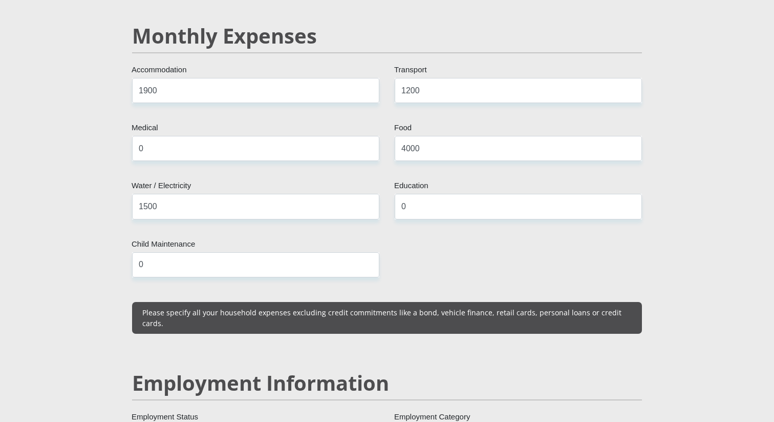
click at [199, 167] on div "Mr Ms Mrs Dr [PERSON_NAME] Title Rendani First Name Nwedamutswu Surname 9211040…" at bounding box center [387, 414] width 526 height 2922
click at [519, 307] on p "Please specify all your household expenses excluding credit commitments like a …" at bounding box center [387, 318] width 490 height 22
click at [525, 307] on p "Please specify all your household expenses excluding credit commitments like a …" at bounding box center [387, 318] width 490 height 22
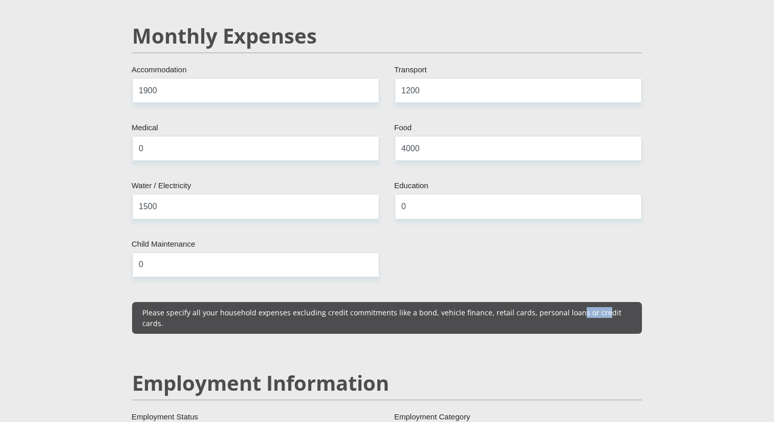
click at [525, 307] on p "Please specify all your household expenses excluding credit commitments like a …" at bounding box center [387, 318] width 490 height 22
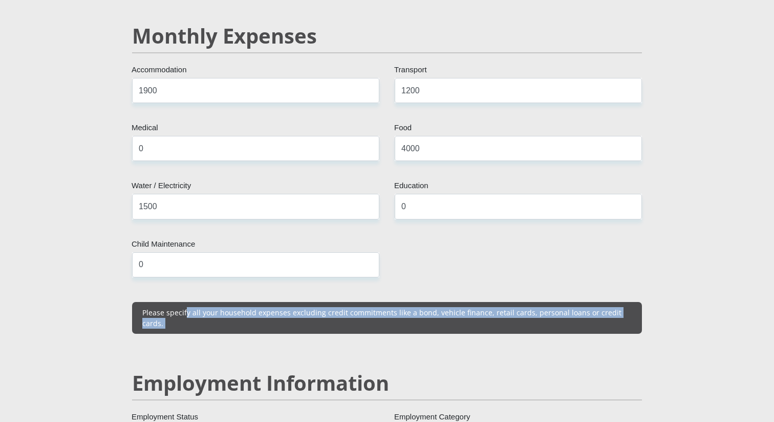
click at [525, 307] on p "Please specify all your household expenses excluding credit commitments like a …" at bounding box center [387, 318] width 490 height 22
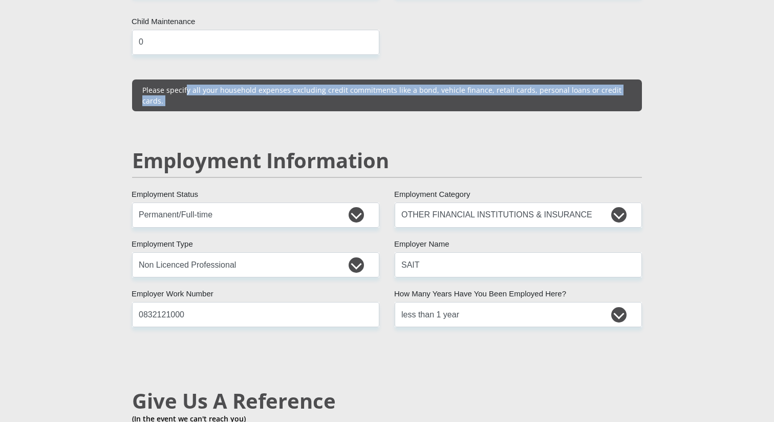
scroll to position [1451, 0]
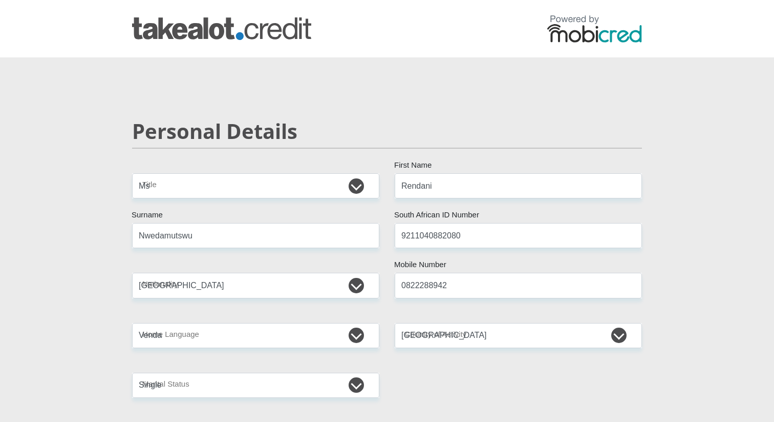
select select "Ms"
select select "ZAF"
select select "ven"
select select "ZAF"
select select "2"
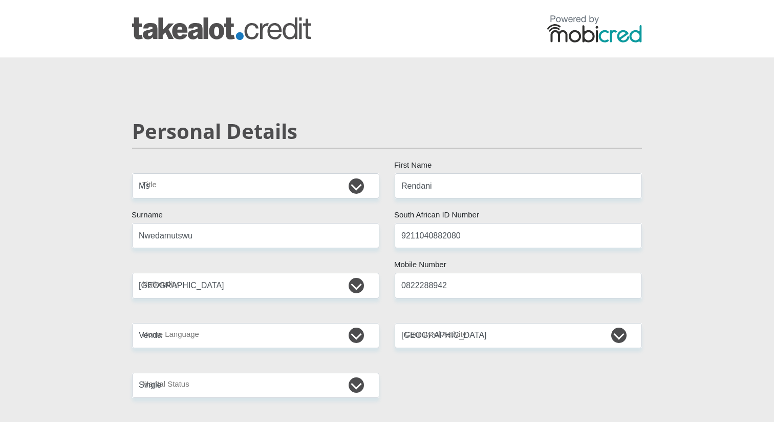
select select "Gauteng"
select select "2"
select select "Rented"
select select "1"
select select "17"
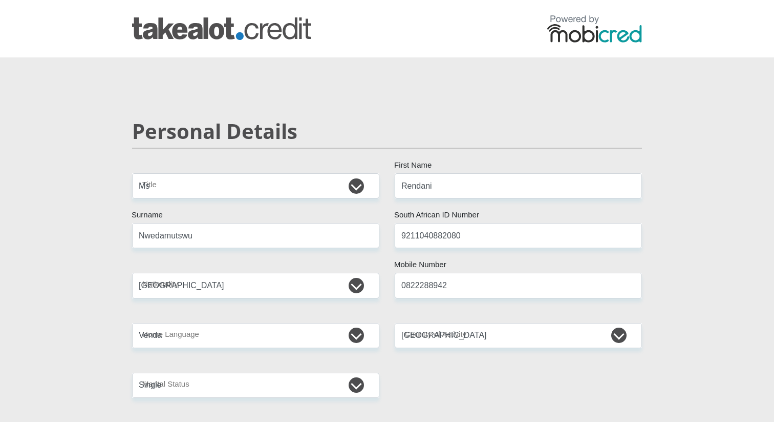
select select "Non Licenced Professional"
select select "6"
select select "25"
select select "CUR"
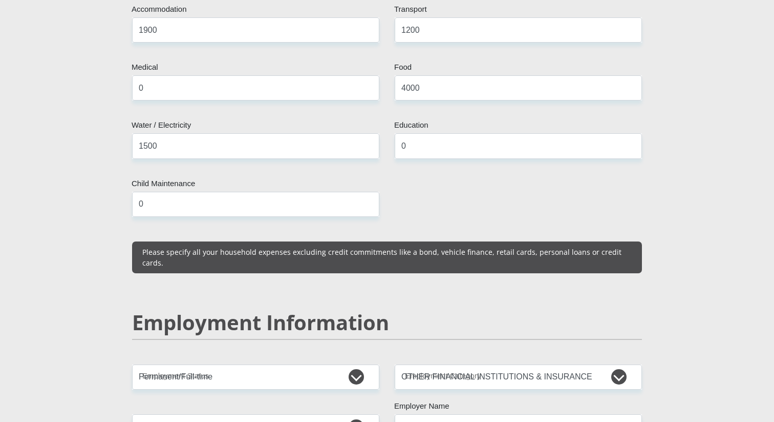
scroll to position [1436, 0]
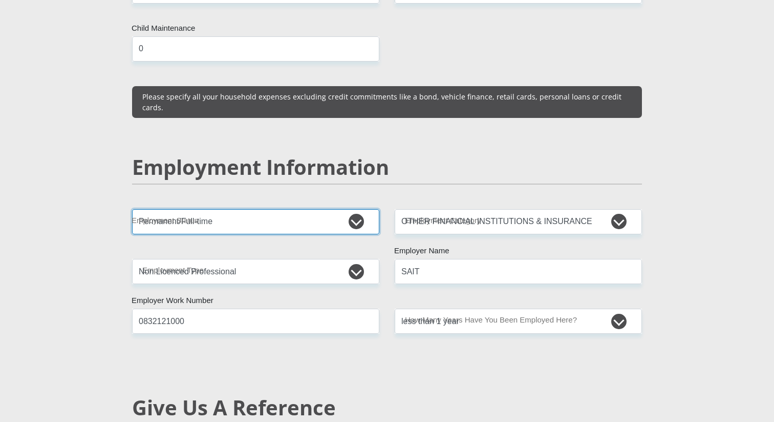
click at [280, 209] on select "Permanent/Full-time Part-time/Casual [DEMOGRAPHIC_DATA] Worker Self-Employed Ho…" at bounding box center [255, 221] width 247 height 25
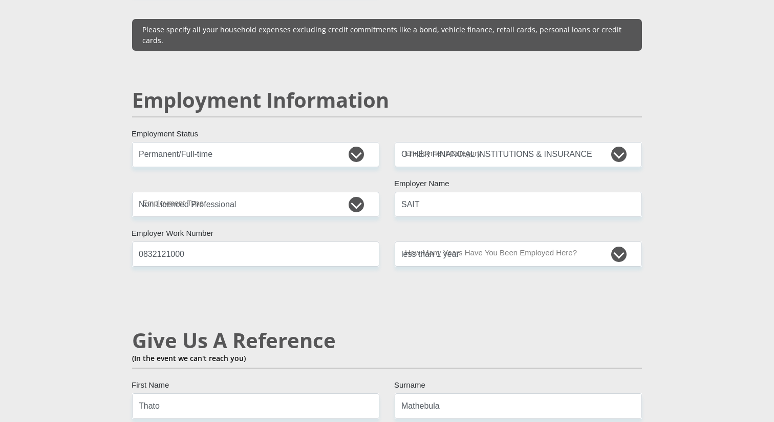
scroll to position [1380, 0]
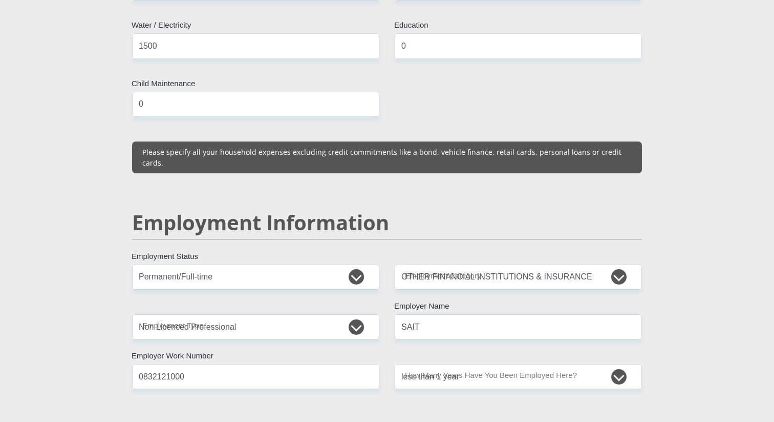
click at [323, 307] on div at bounding box center [387, 211] width 774 height 422
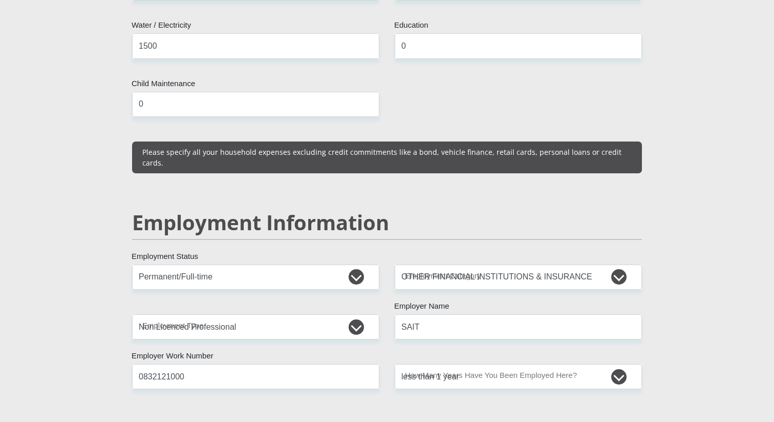
scroll to position [2839, 0]
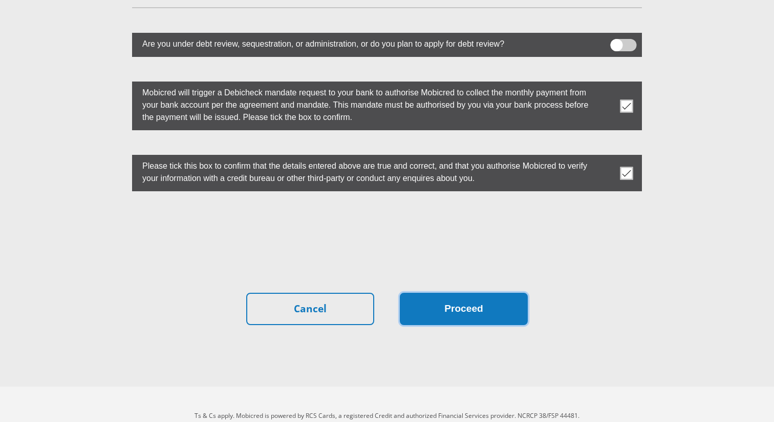
click at [423, 292] on button "Proceed" at bounding box center [464, 308] width 128 height 32
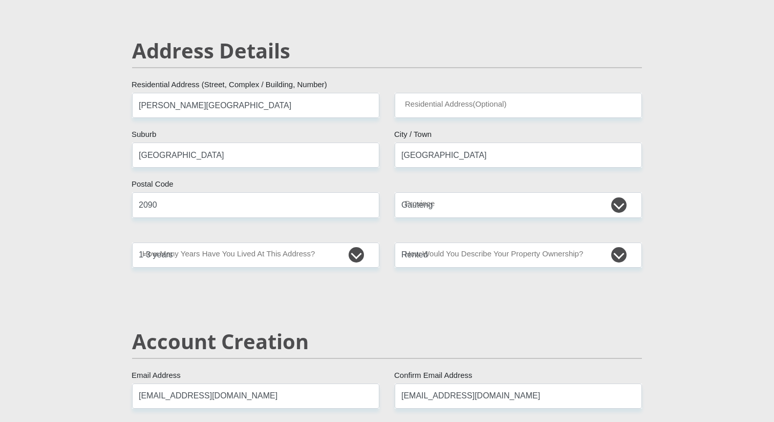
scroll to position [364, 0]
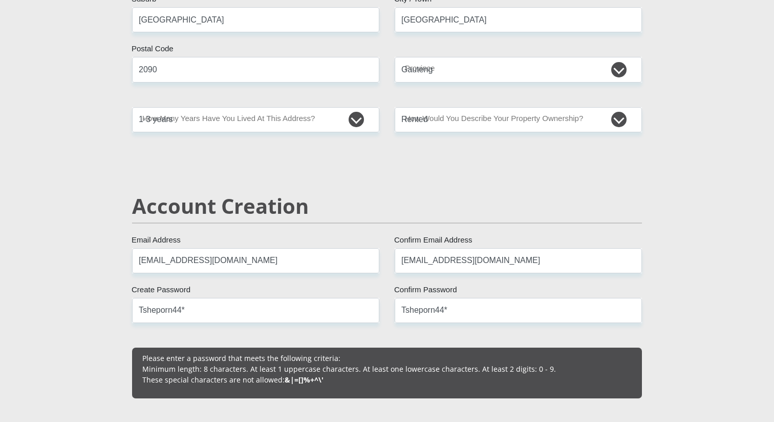
scroll to position [627, 0]
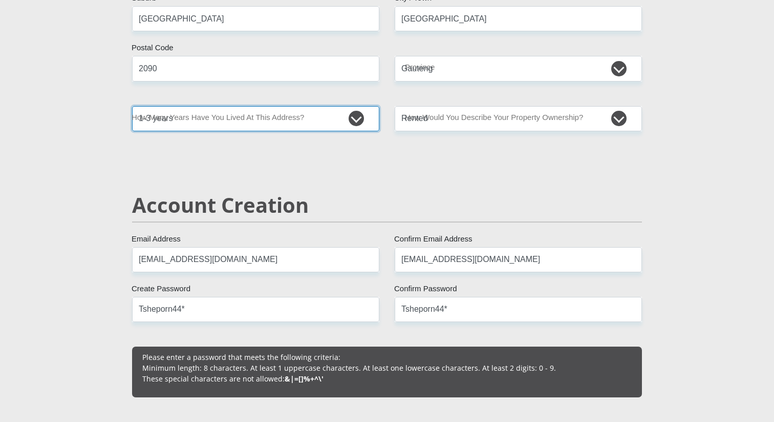
click at [302, 123] on select "less than 1 year 1-3 years 3-5 years 5+ years" at bounding box center [255, 118] width 247 height 25
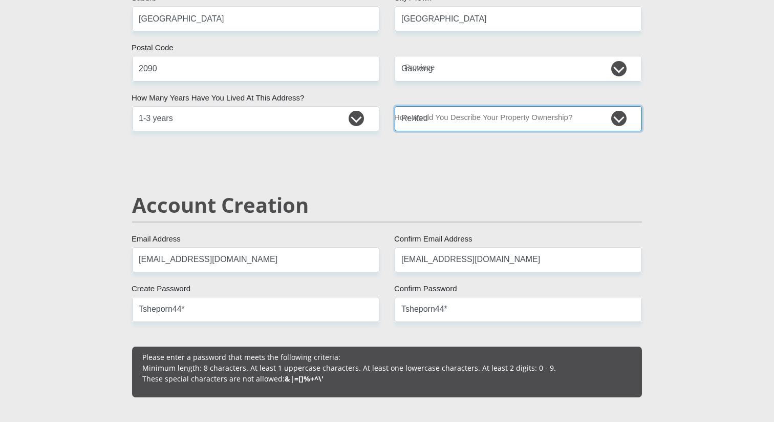
click at [431, 125] on select "Owned Rented Family Owned Company Dwelling" at bounding box center [518, 118] width 247 height 25
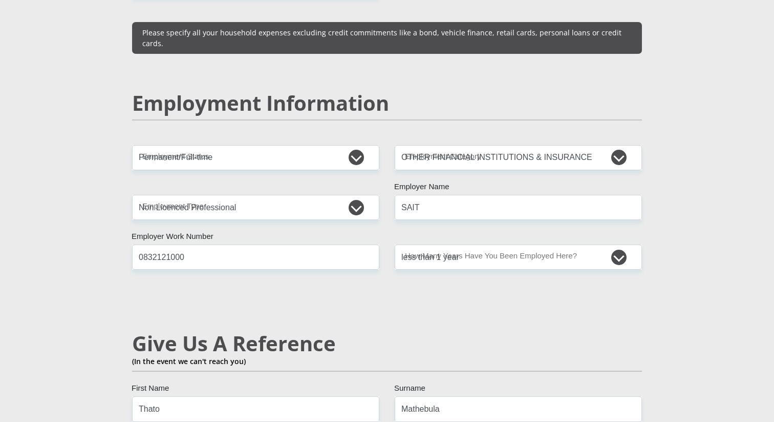
scroll to position [1586, 0]
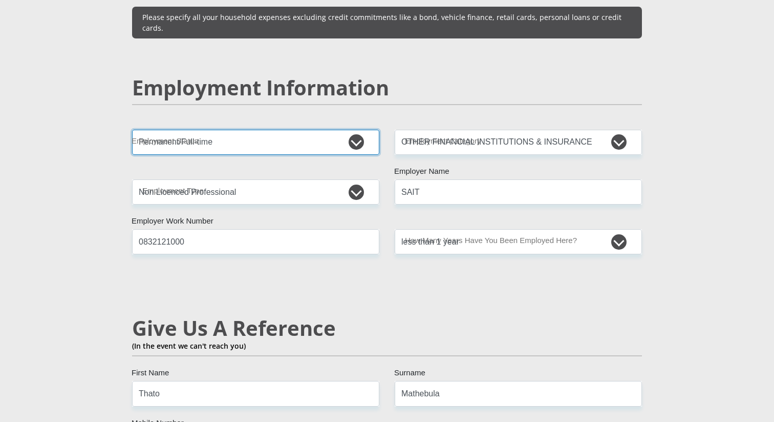
click at [292, 130] on select "Permanent/Full-time Part-time/Casual [DEMOGRAPHIC_DATA] Worker Self-Employed Ho…" at bounding box center [255, 142] width 247 height 25
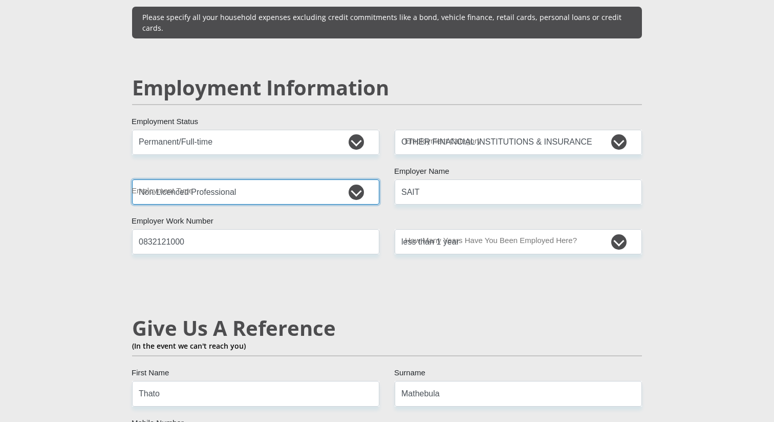
click at [318, 179] on select "College/Lecturer Craft Seller Creative Driver Executive Farmer Forces - Non Com…" at bounding box center [255, 191] width 247 height 25
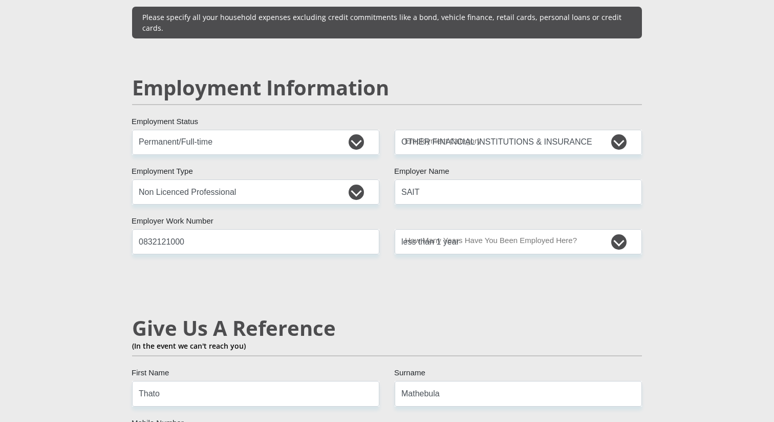
click at [462, 135] on div "Mr Ms Mrs Dr [PERSON_NAME] Title Rendani First Name Nwedamutswu Surname 9211040…" at bounding box center [387, 119] width 526 height 2922
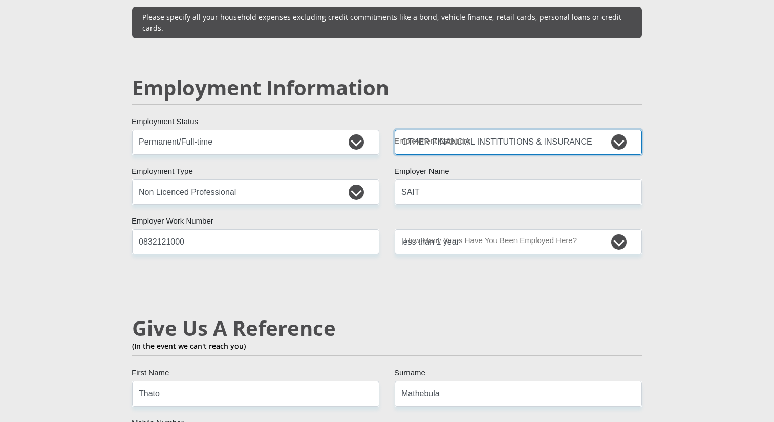
click at [460, 130] on select "AGRICULTURE ALCOHOL & TOBACCO CONSTRUCTION MATERIALS METALLURGY EQUIPMENT FOR R…" at bounding box center [518, 142] width 247 height 25
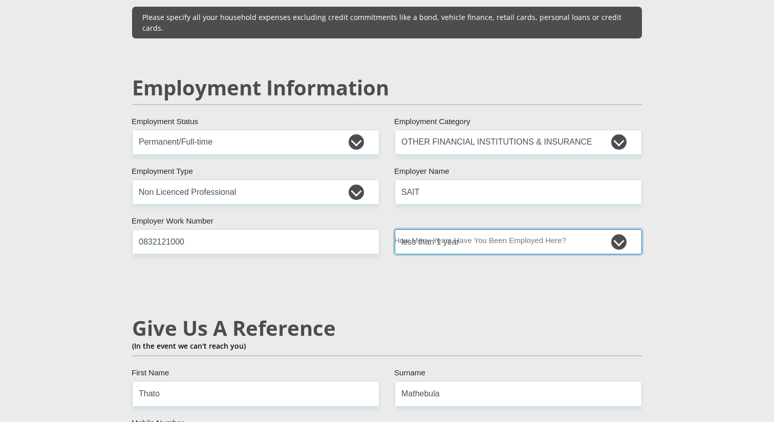
click at [459, 229] on select "less than 1 year 1-3 years 3-5 years 5+ years" at bounding box center [518, 241] width 247 height 25
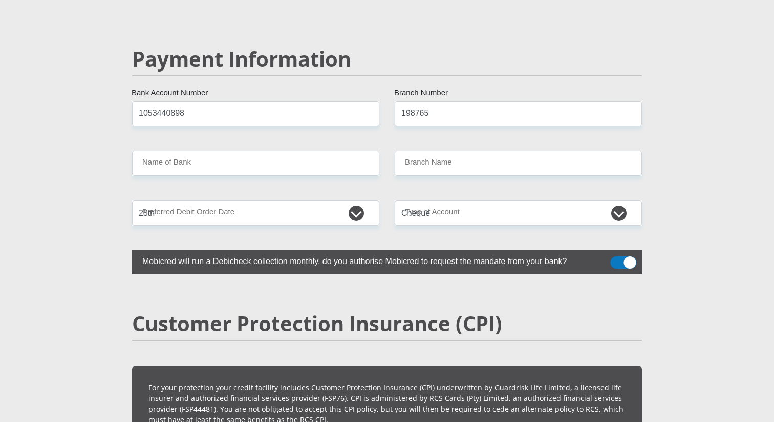
scroll to position [2061, 0]
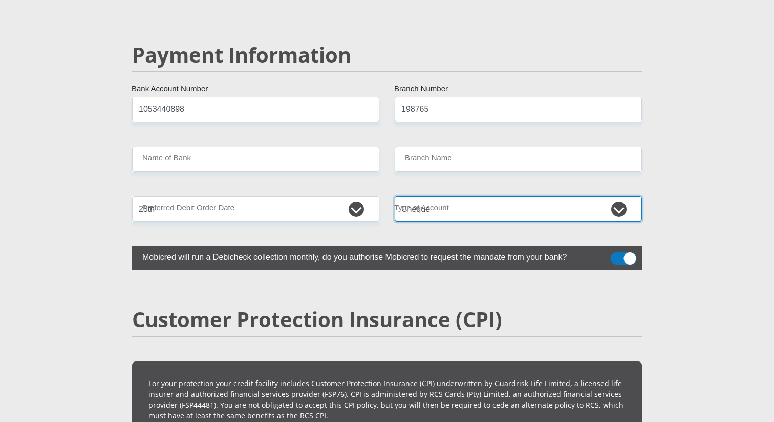
click at [427, 196] on select "Cheque Savings" at bounding box center [518, 208] width 247 height 25
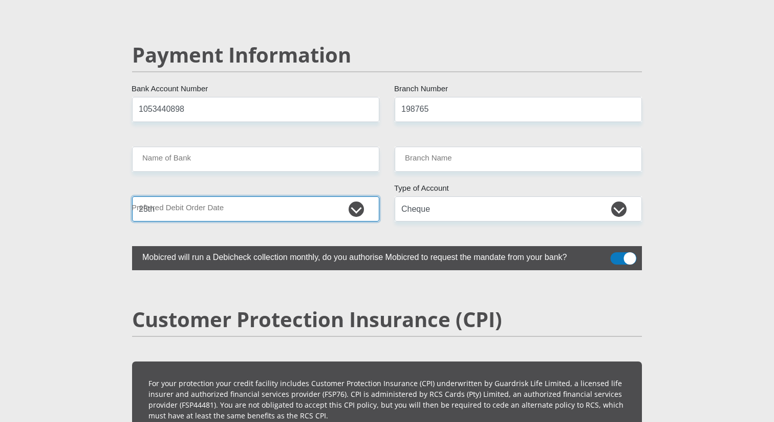
click at [289, 196] on select "1st 2nd 3rd 4th 5th 7th 18th 19th 20th 21st 22nd 23rd 24th 25th 26th 27th 28th …" at bounding box center [255, 208] width 247 height 25
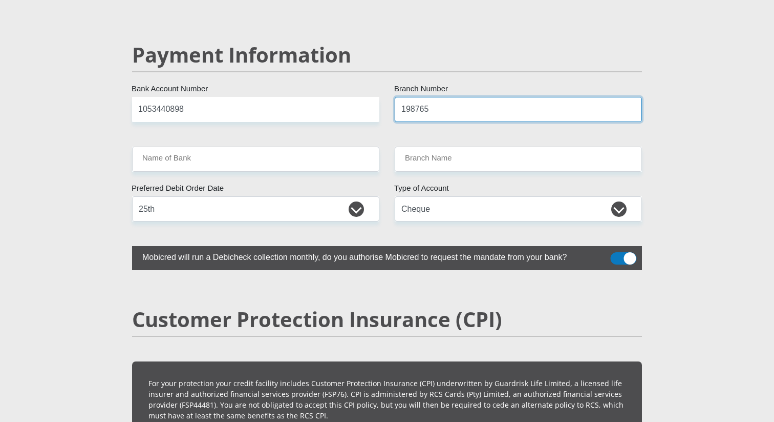
click at [433, 97] on input "198765" at bounding box center [518, 109] width 247 height 25
type input "198765"
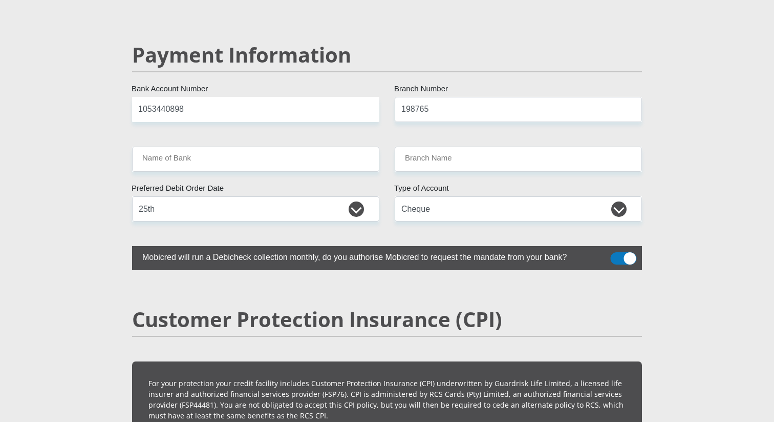
type input "NEDBANK"
type input "NEDBANK [GEOGRAPHIC_DATA]"
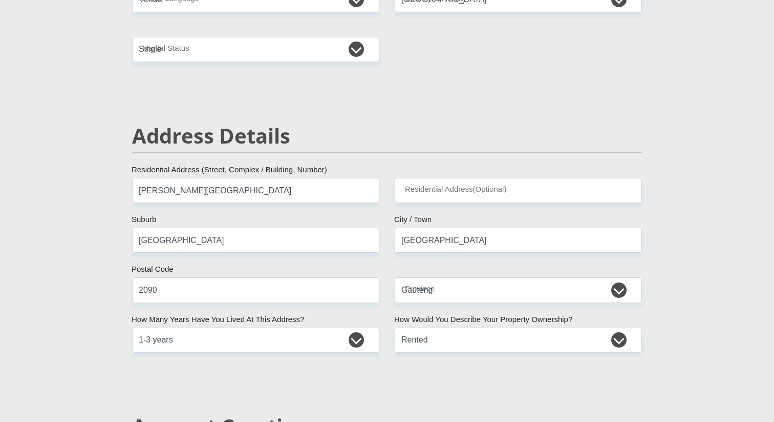
scroll to position [237, 0]
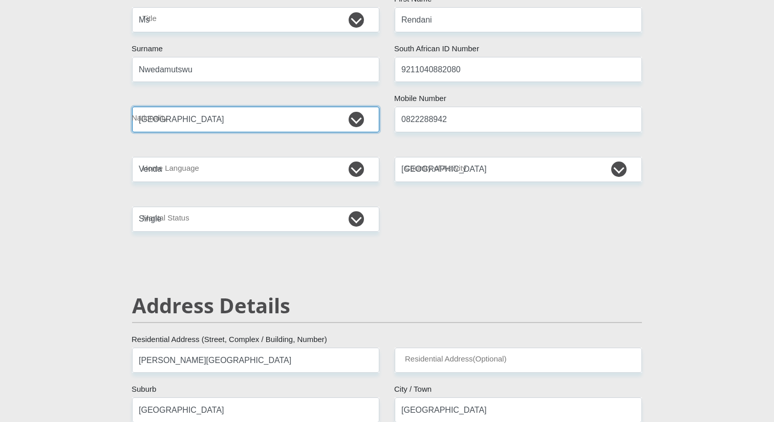
click at [314, 124] on select "[GEOGRAPHIC_DATA] [GEOGRAPHIC_DATA] [GEOGRAPHIC_DATA] [GEOGRAPHIC_DATA] [GEOGRA…" at bounding box center [255, 119] width 247 height 25
click at [297, 119] on select "[GEOGRAPHIC_DATA] [GEOGRAPHIC_DATA] [GEOGRAPHIC_DATA] [GEOGRAPHIC_DATA] [GEOGRA…" at bounding box center [255, 119] width 247 height 25
select select "ZAF"
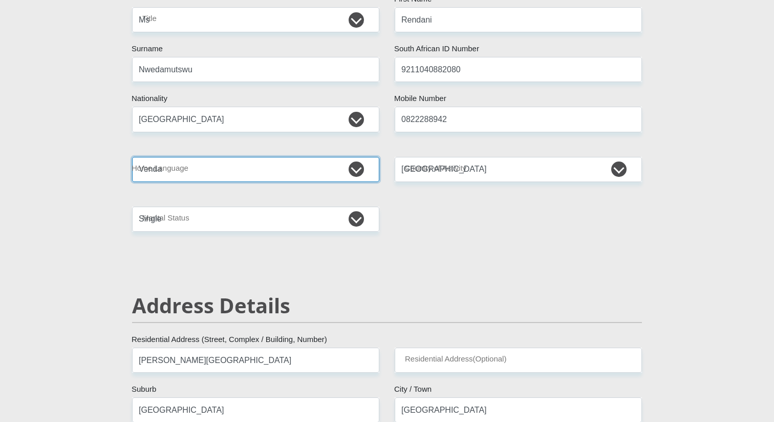
click at [245, 181] on select "Afrikaans English Sepedi South Ndebele Southern Sotho Swati Tsonga Tswana Venda…" at bounding box center [255, 169] width 247 height 25
select select "eng"
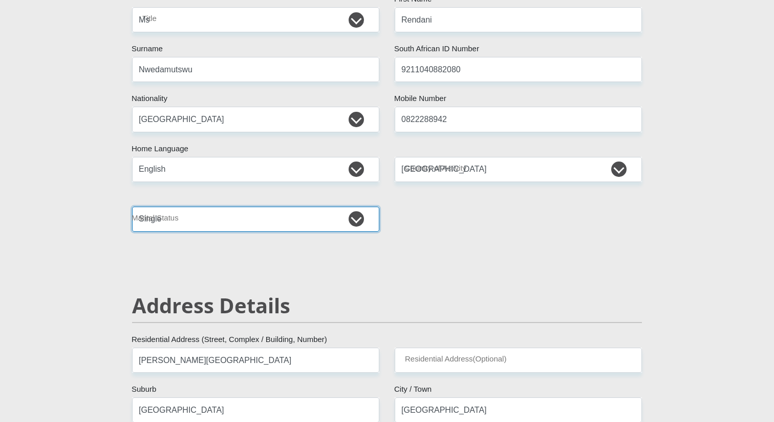
click at [183, 226] on select "Married ANC Single Divorced Widowed Married COP or Customary Law" at bounding box center [255, 218] width 247 height 25
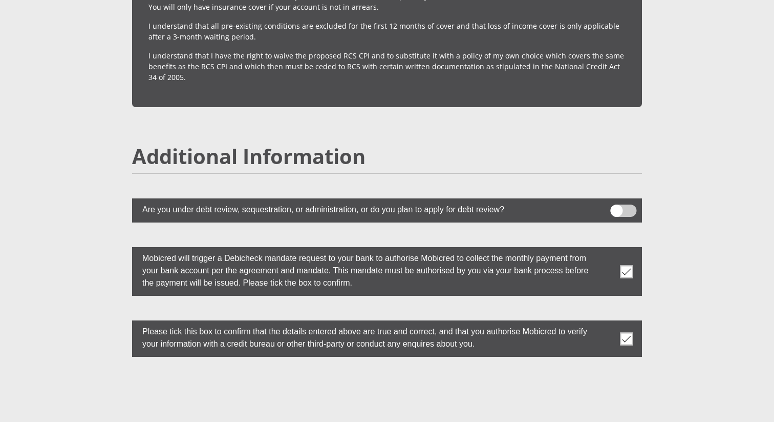
scroll to position [2910, 0]
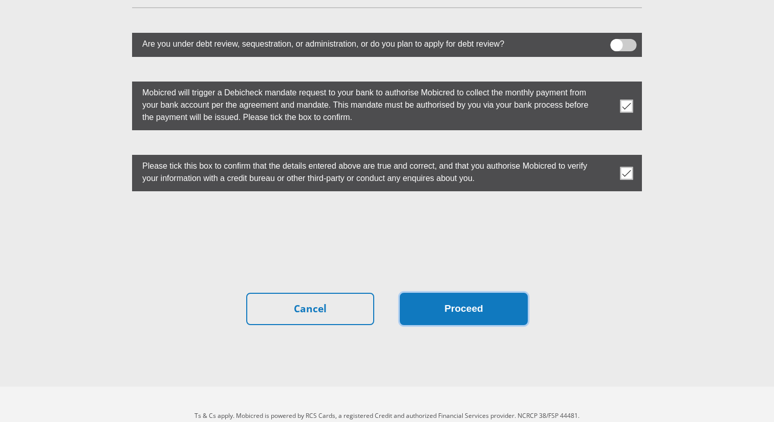
click at [425, 292] on button "Proceed" at bounding box center [464, 308] width 128 height 32
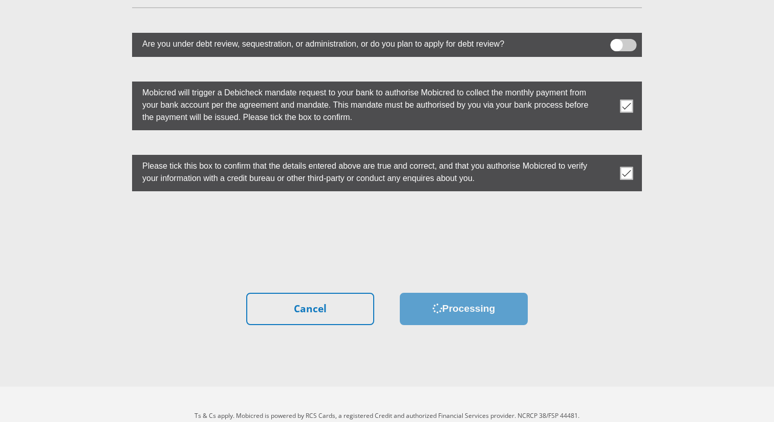
scroll to position [0, 0]
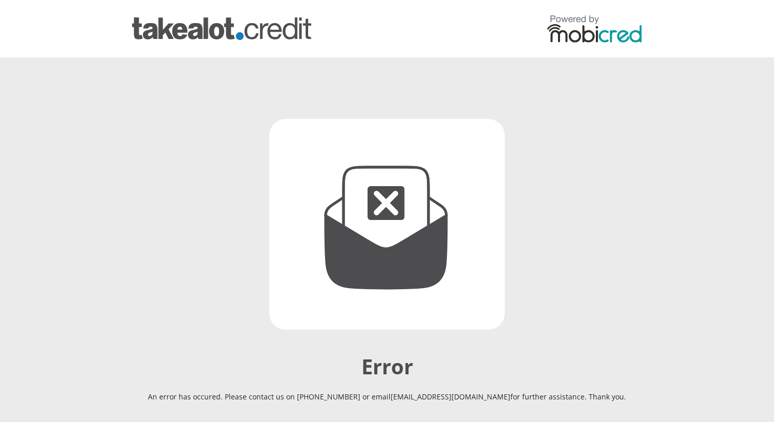
click at [576, 33] on img at bounding box center [595, 29] width 95 height 28
click at [225, 29] on img at bounding box center [221, 28] width 179 height 23
